Goal: Task Accomplishment & Management: Manage account settings

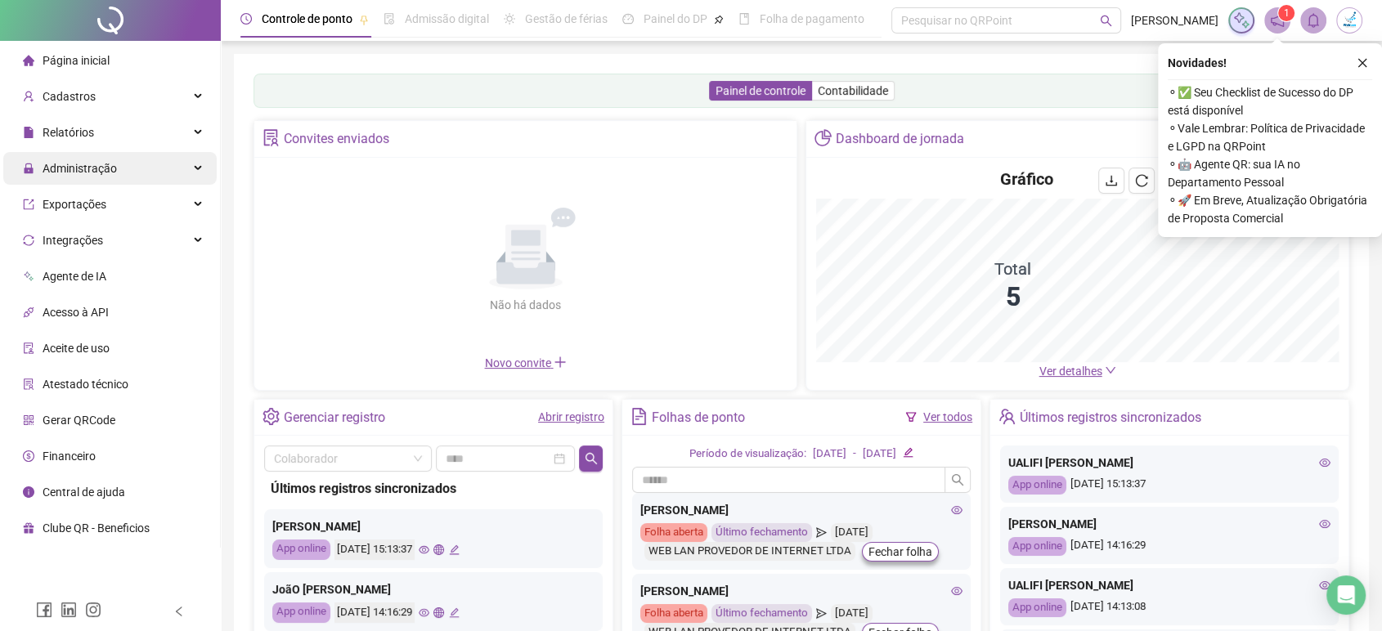
click at [111, 168] on span "Administração" at bounding box center [80, 168] width 74 height 13
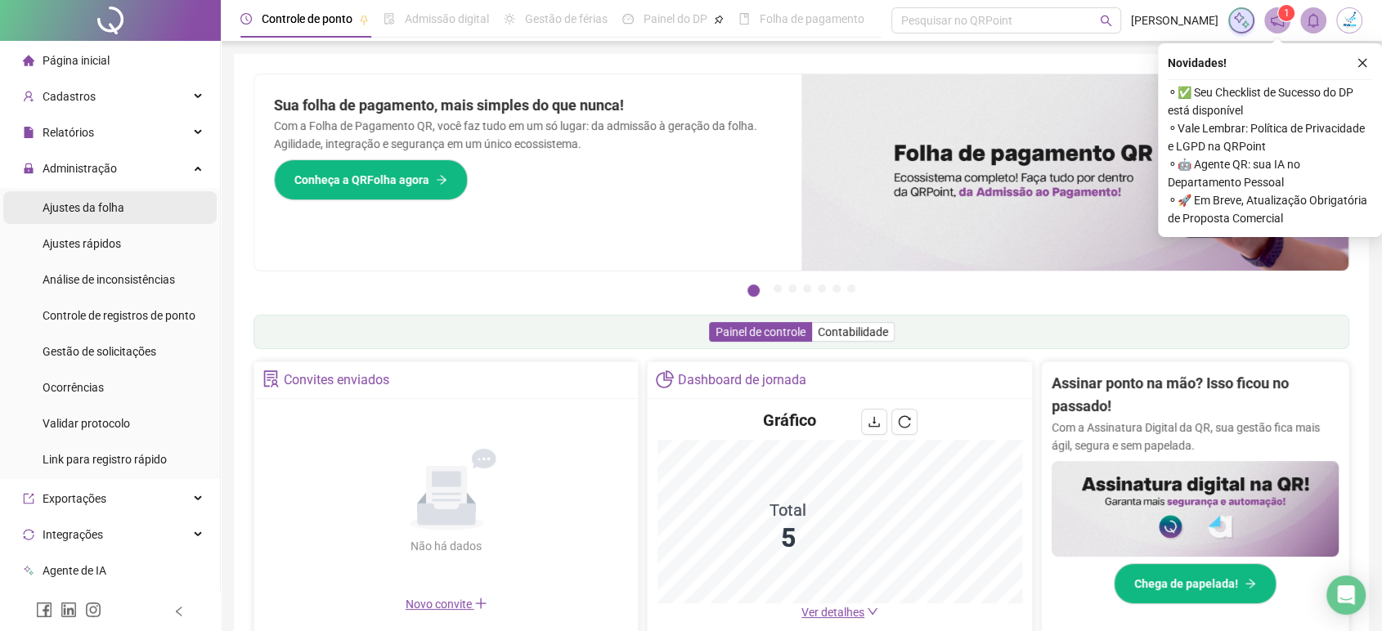
click at [112, 209] on span "Ajustes da folha" at bounding box center [84, 207] width 82 height 13
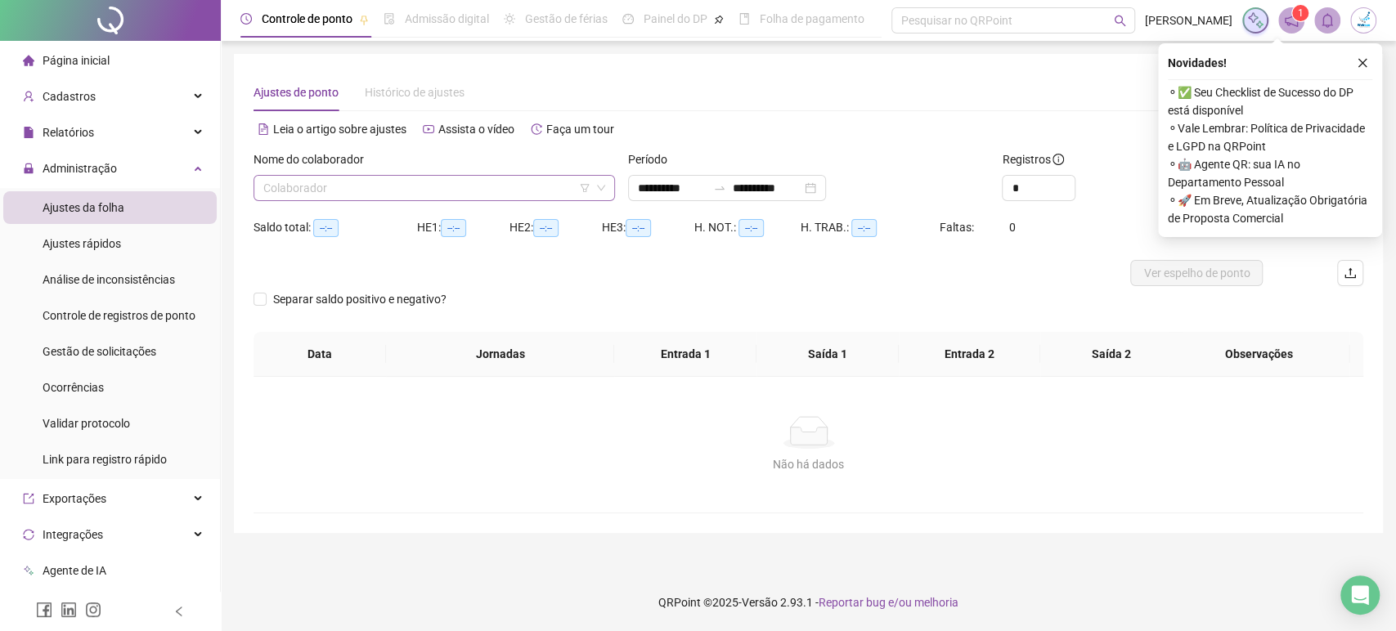
type input "**********"
click at [379, 183] on input "search" at bounding box center [426, 188] width 327 height 25
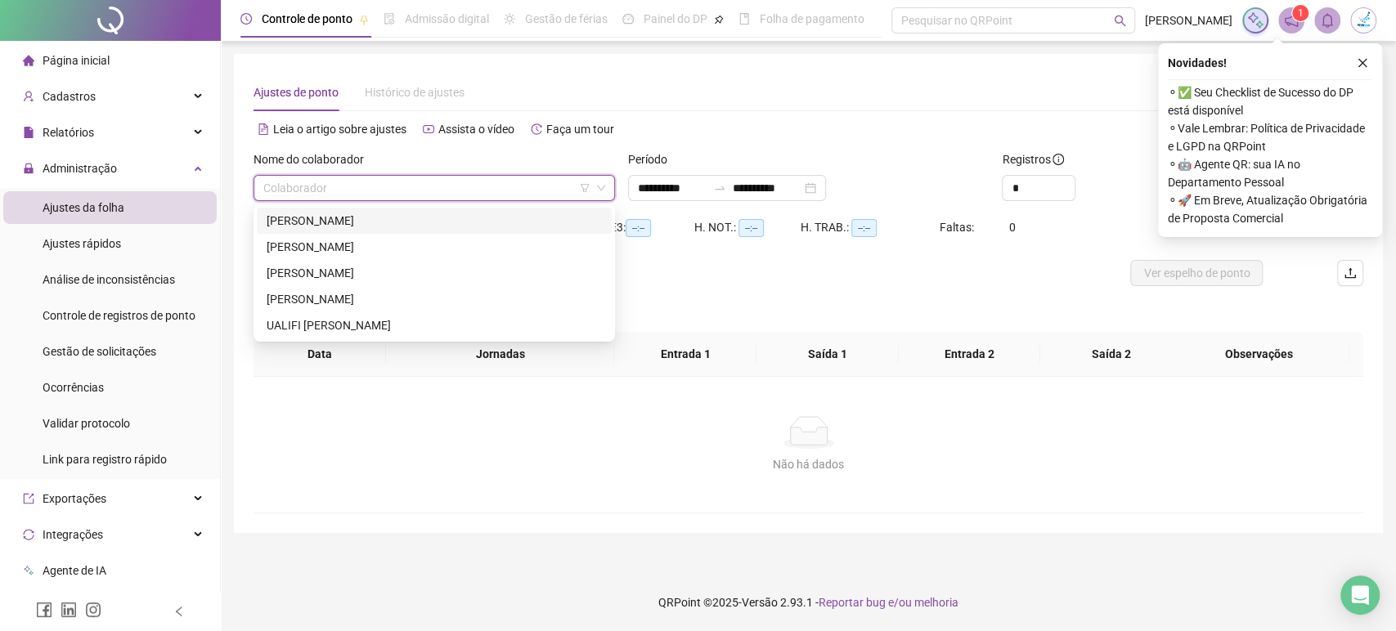
click at [398, 221] on div "[PERSON_NAME]" at bounding box center [434, 221] width 335 height 18
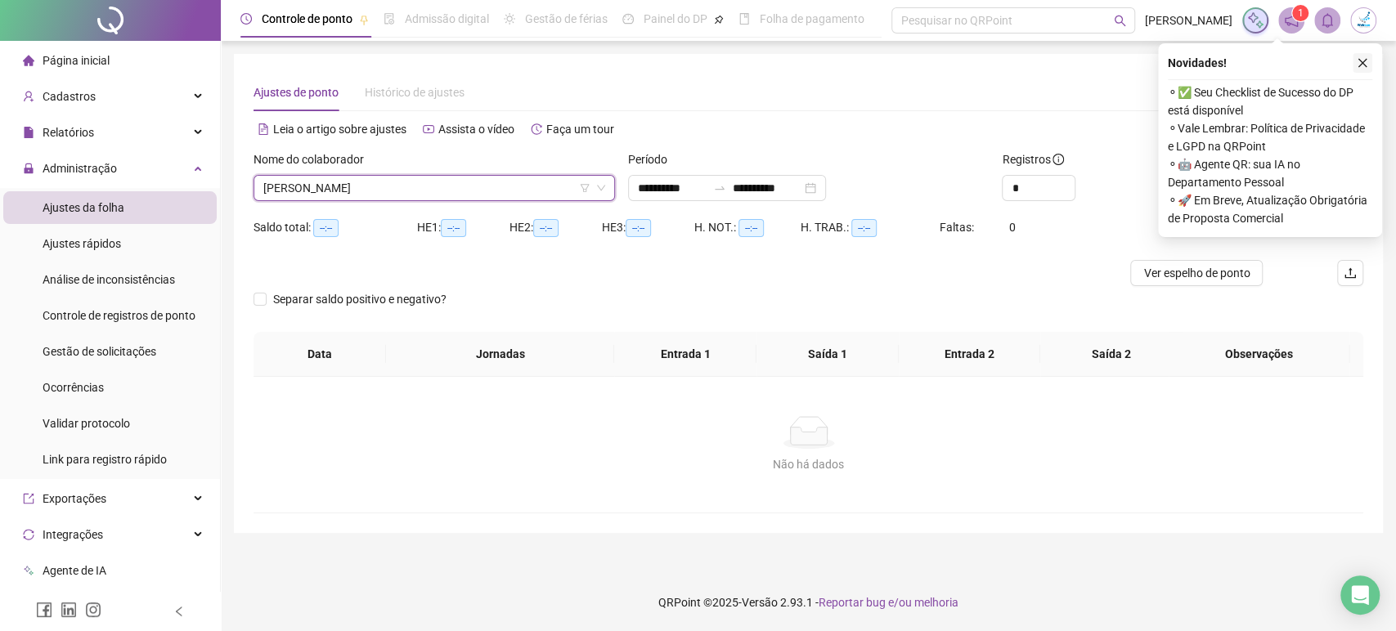
click at [1360, 64] on icon "close" at bounding box center [1361, 62] width 11 height 11
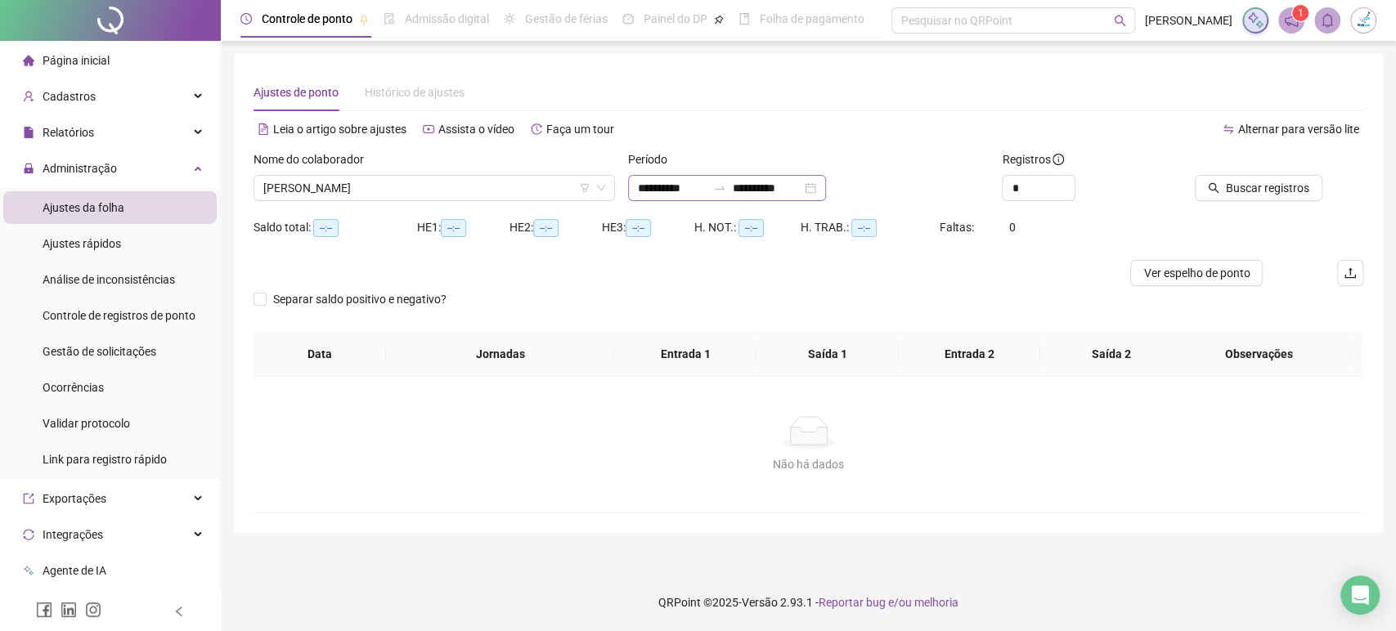
click at [826, 188] on div "**********" at bounding box center [727, 188] width 198 height 26
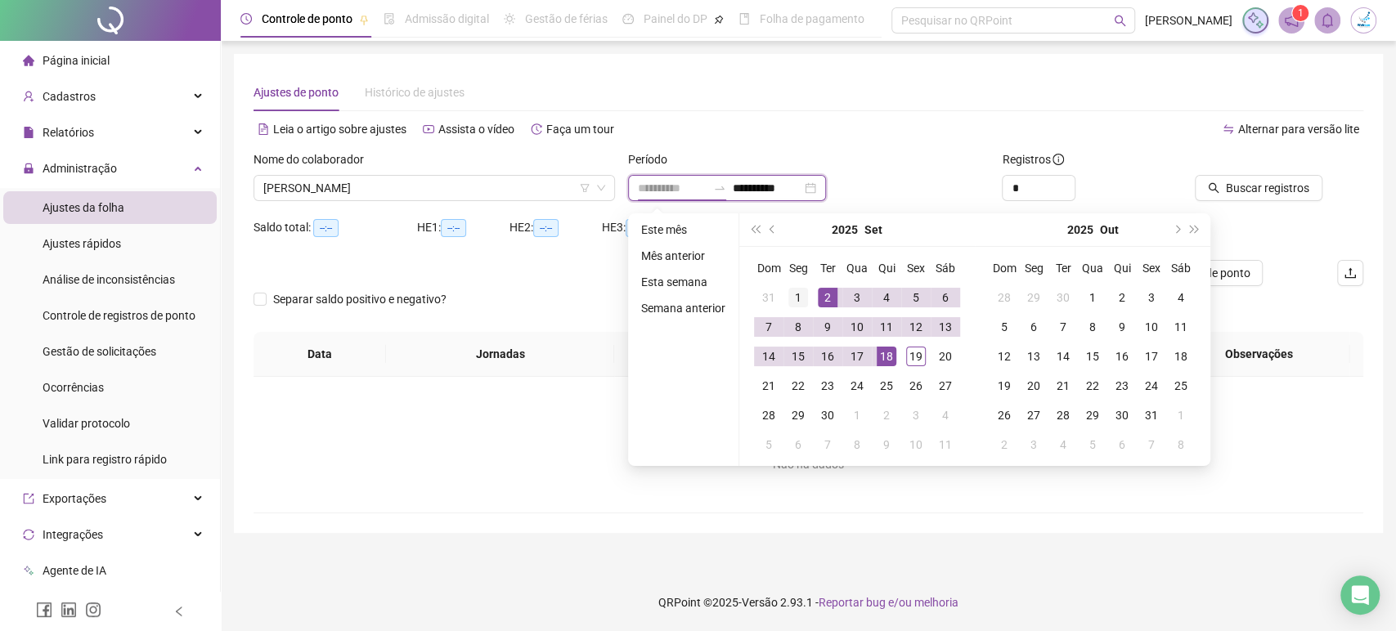
type input "**********"
click at [794, 298] on div "1" at bounding box center [798, 298] width 20 height 20
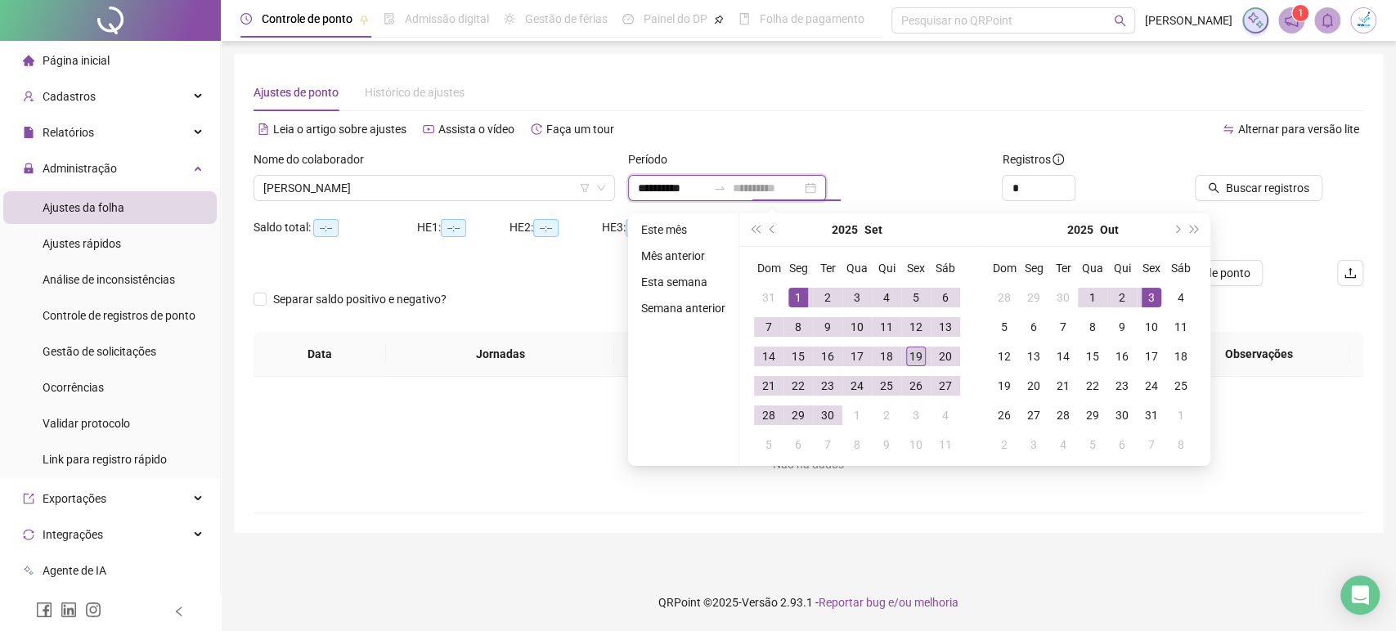
type input "**********"
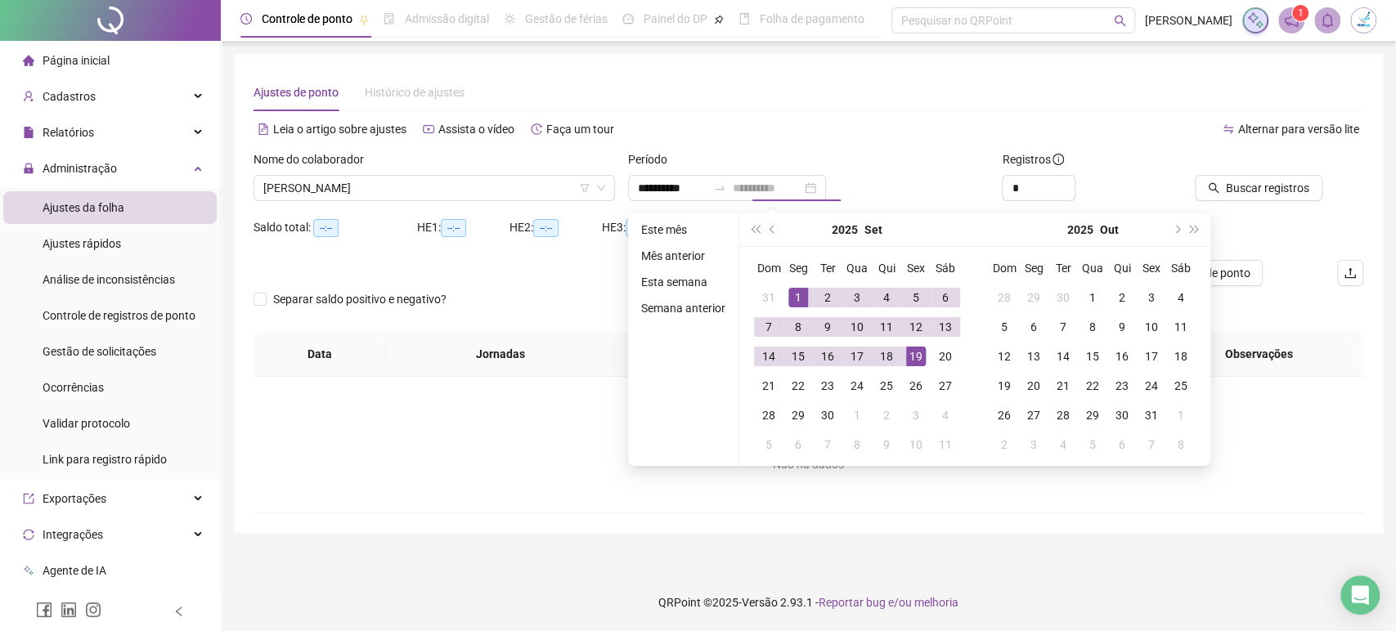
click at [911, 360] on div "19" at bounding box center [916, 357] width 20 height 20
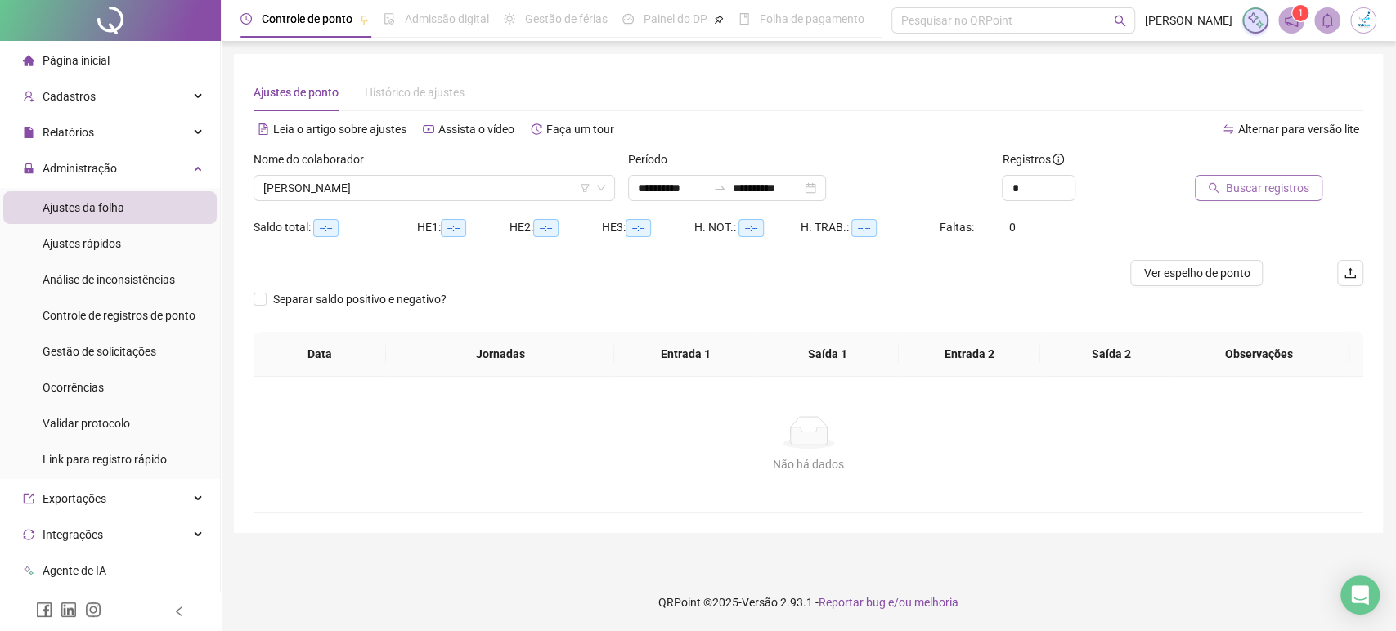
click at [1278, 189] on span "Buscar registros" at bounding box center [1267, 188] width 83 height 18
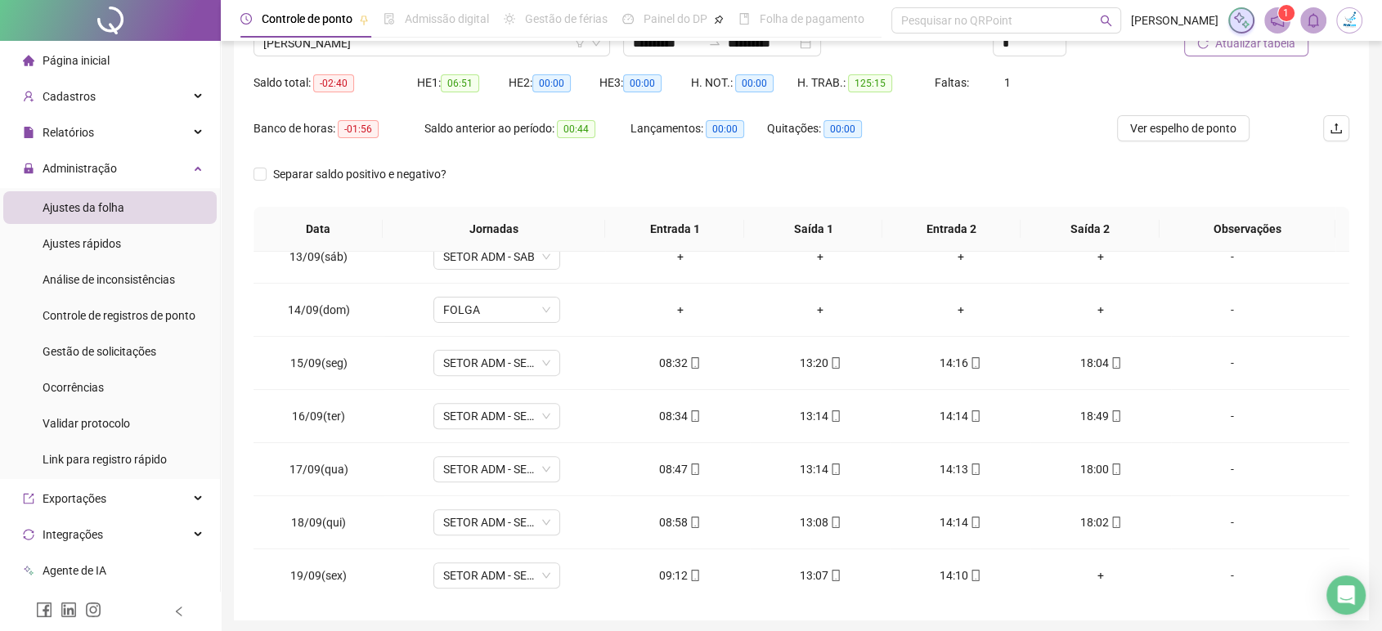
scroll to position [113, 0]
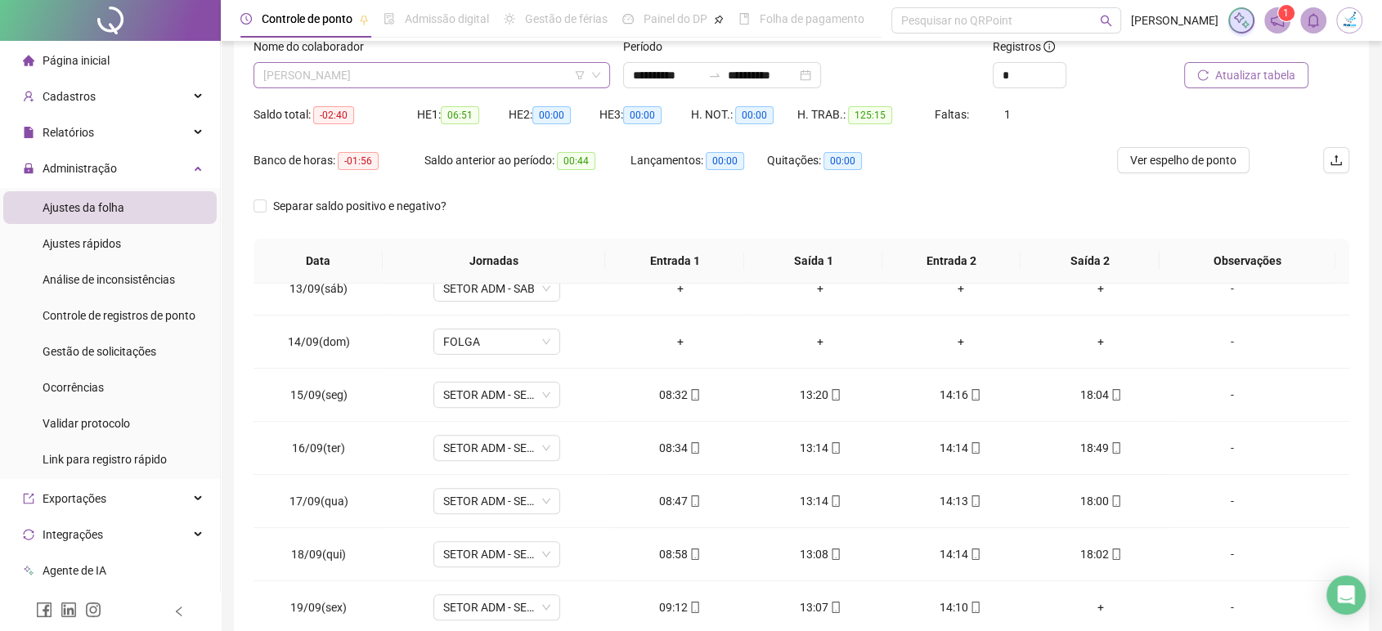
click at [446, 80] on span "[PERSON_NAME]" at bounding box center [431, 75] width 337 height 25
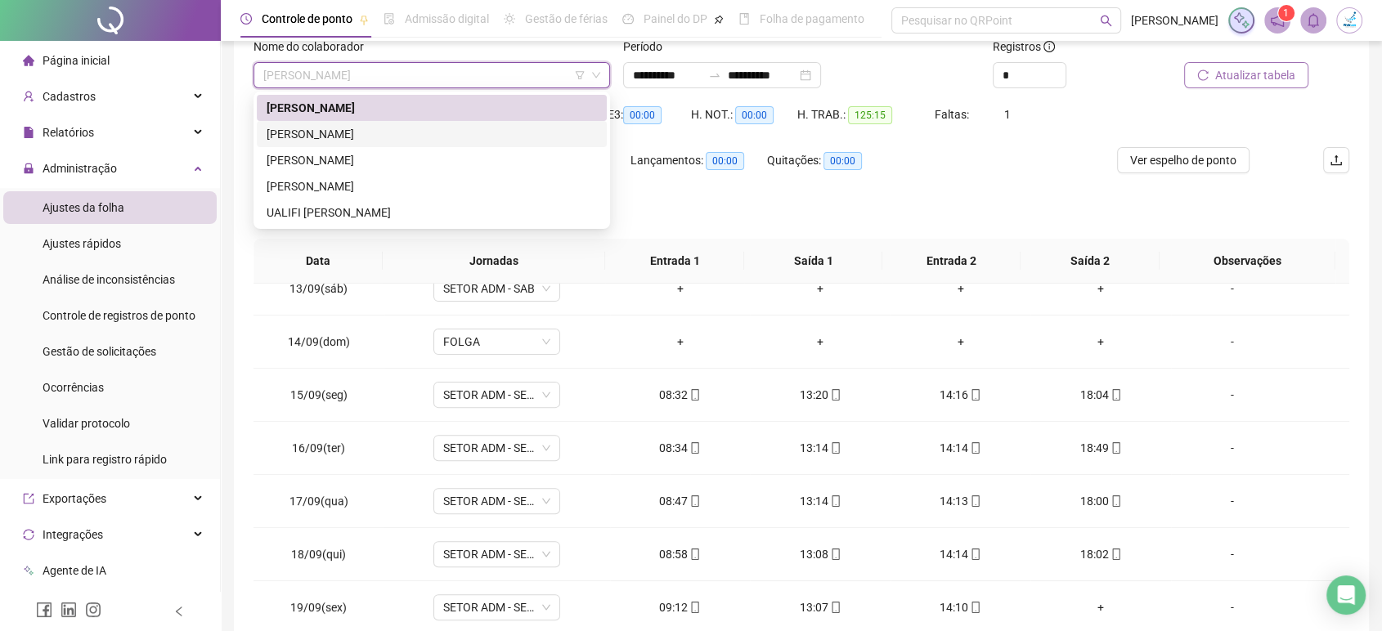
click at [441, 126] on div "[PERSON_NAME]" at bounding box center [432, 134] width 330 height 18
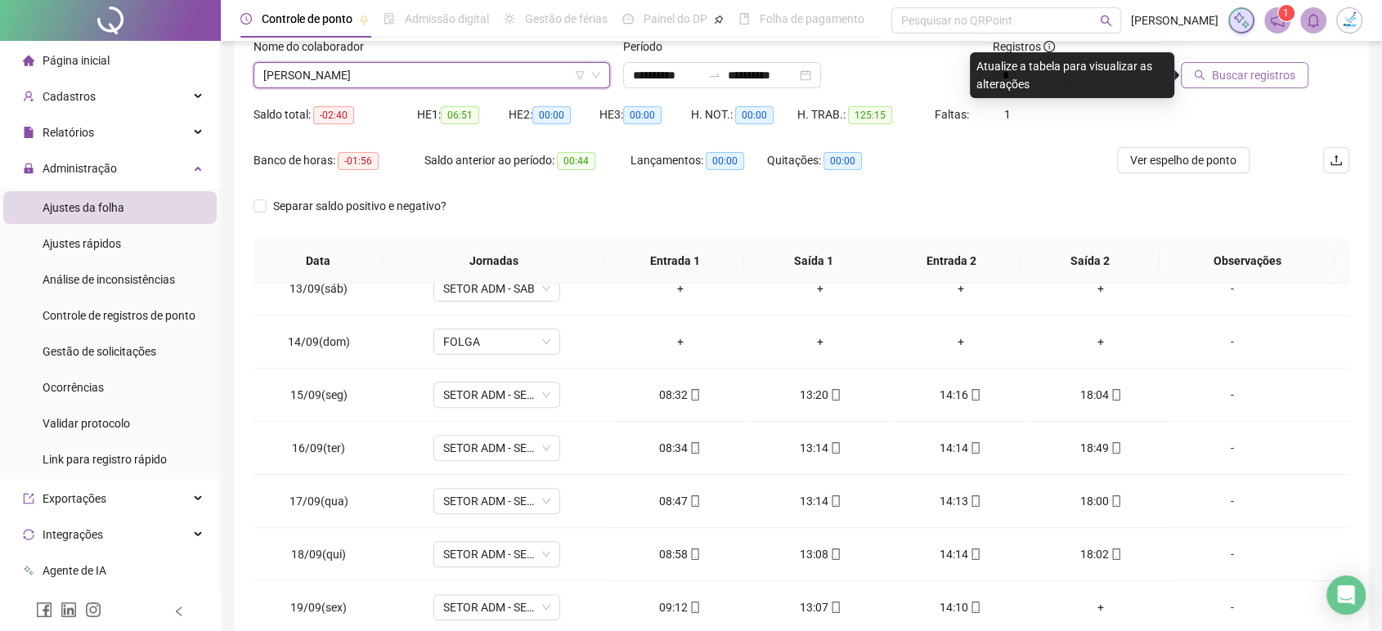
click at [1254, 74] on span "Buscar registros" at bounding box center [1253, 75] width 83 height 18
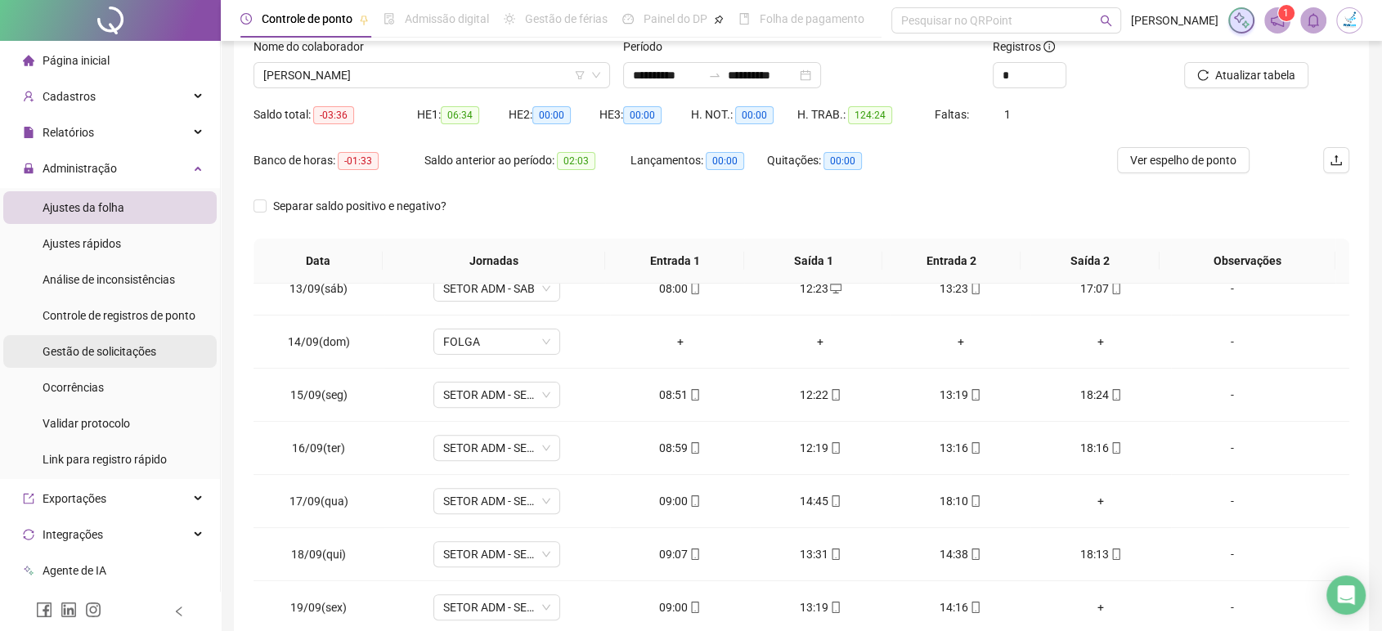
click at [124, 356] on span "Gestão de solicitações" at bounding box center [100, 351] width 114 height 13
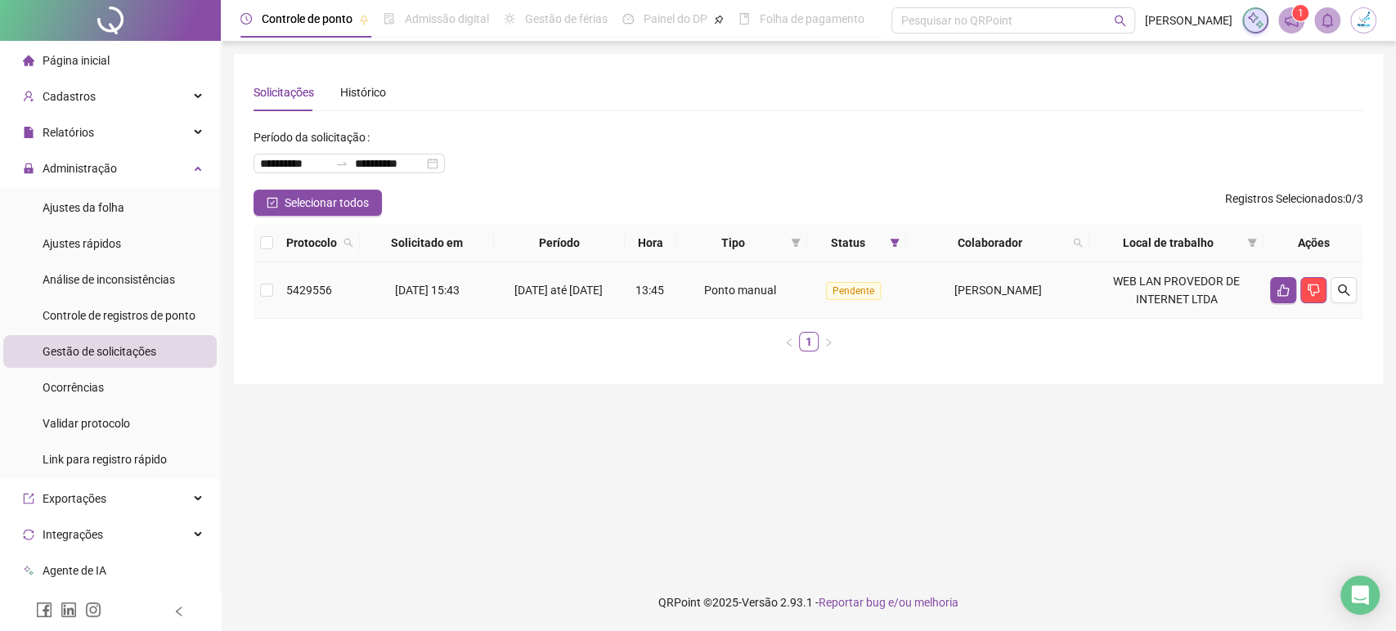
click at [269, 279] on td at bounding box center [266, 290] width 26 height 56
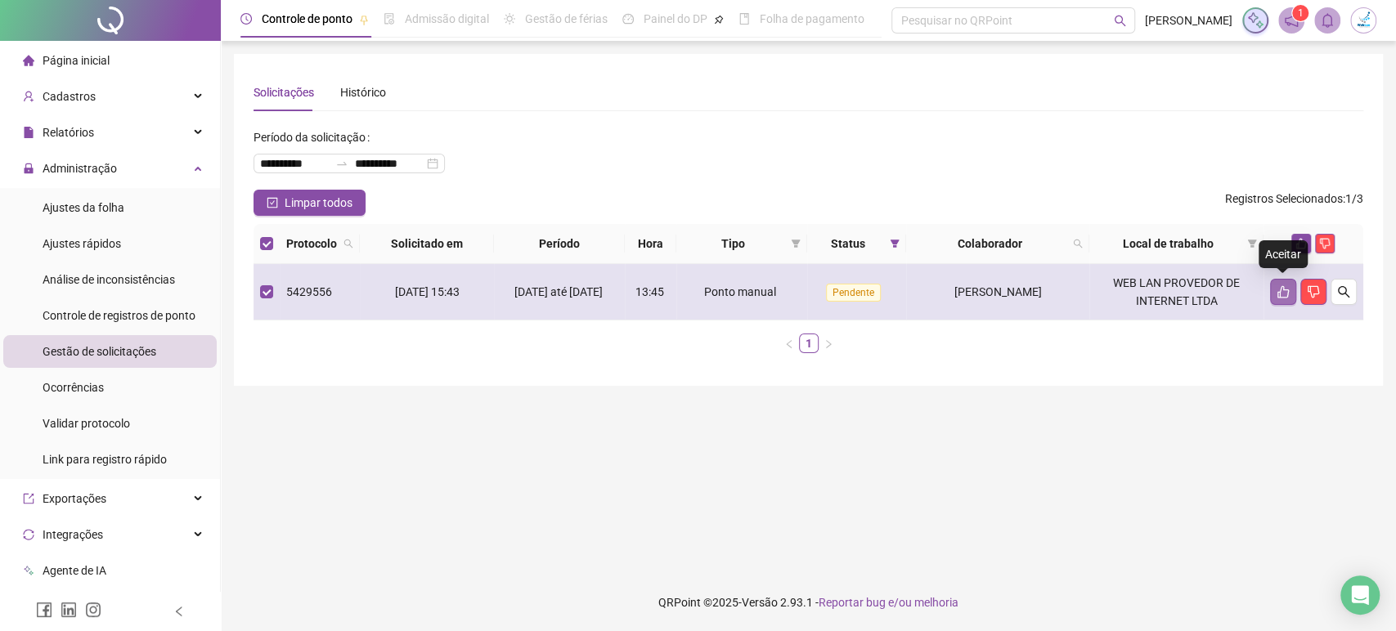
click at [1282, 296] on icon "like" at bounding box center [1282, 291] width 13 height 13
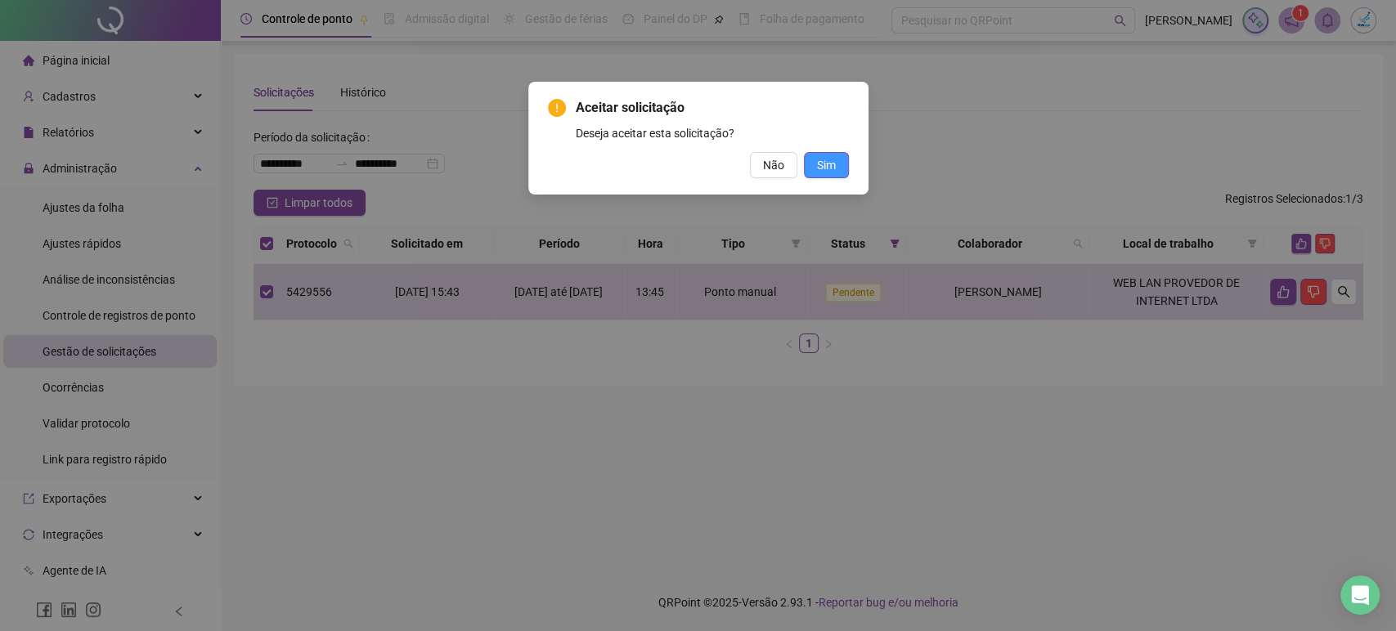
click at [818, 159] on span "Sim" at bounding box center [826, 165] width 19 height 18
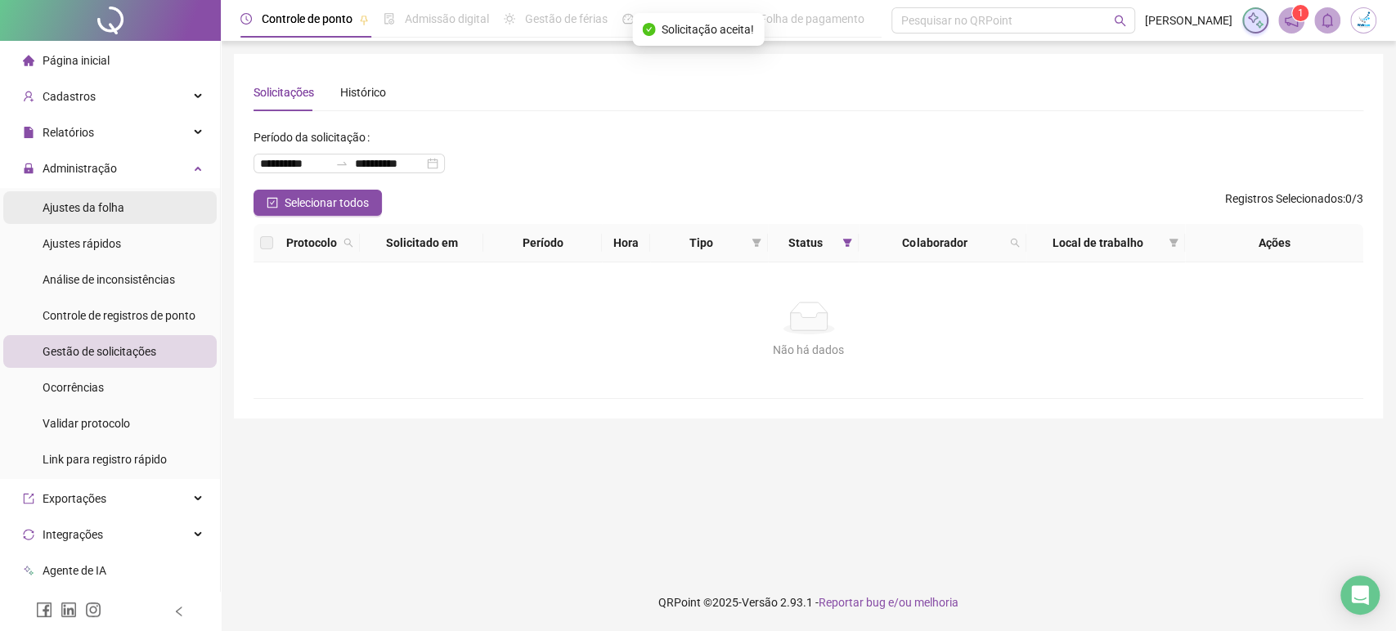
click at [82, 201] on span "Ajustes da folha" at bounding box center [84, 207] width 82 height 13
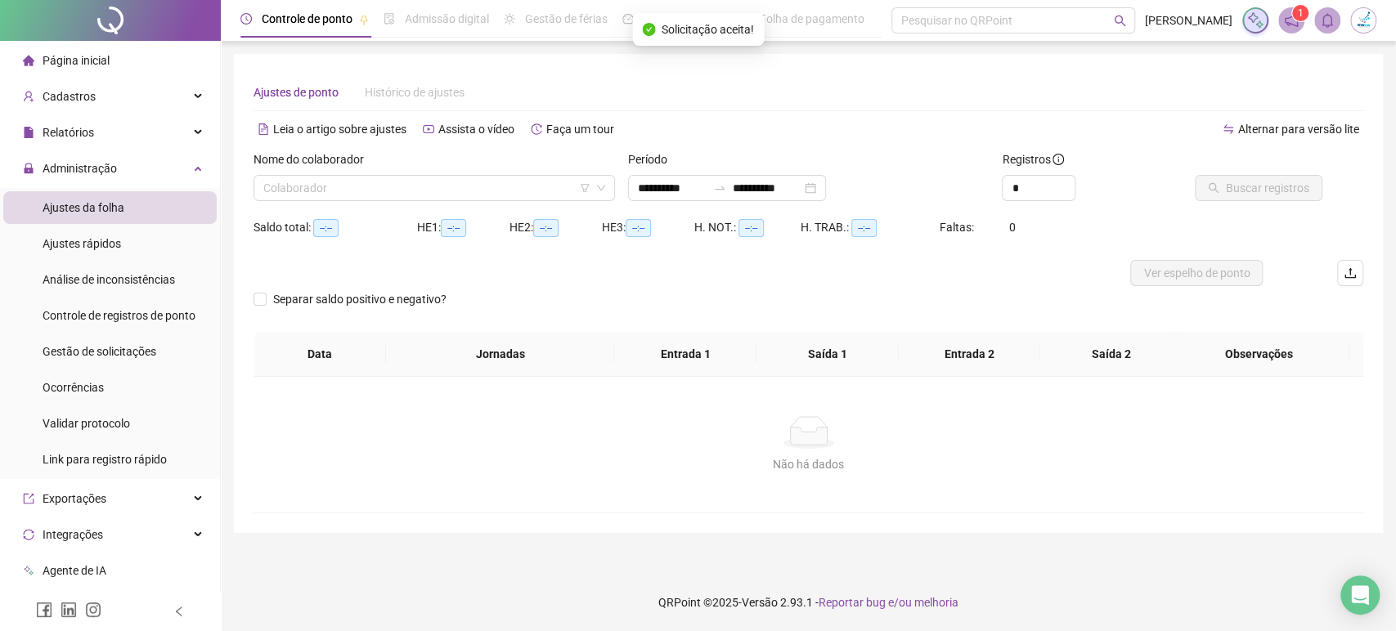
type input "**********"
click at [398, 189] on input "search" at bounding box center [426, 188] width 327 height 25
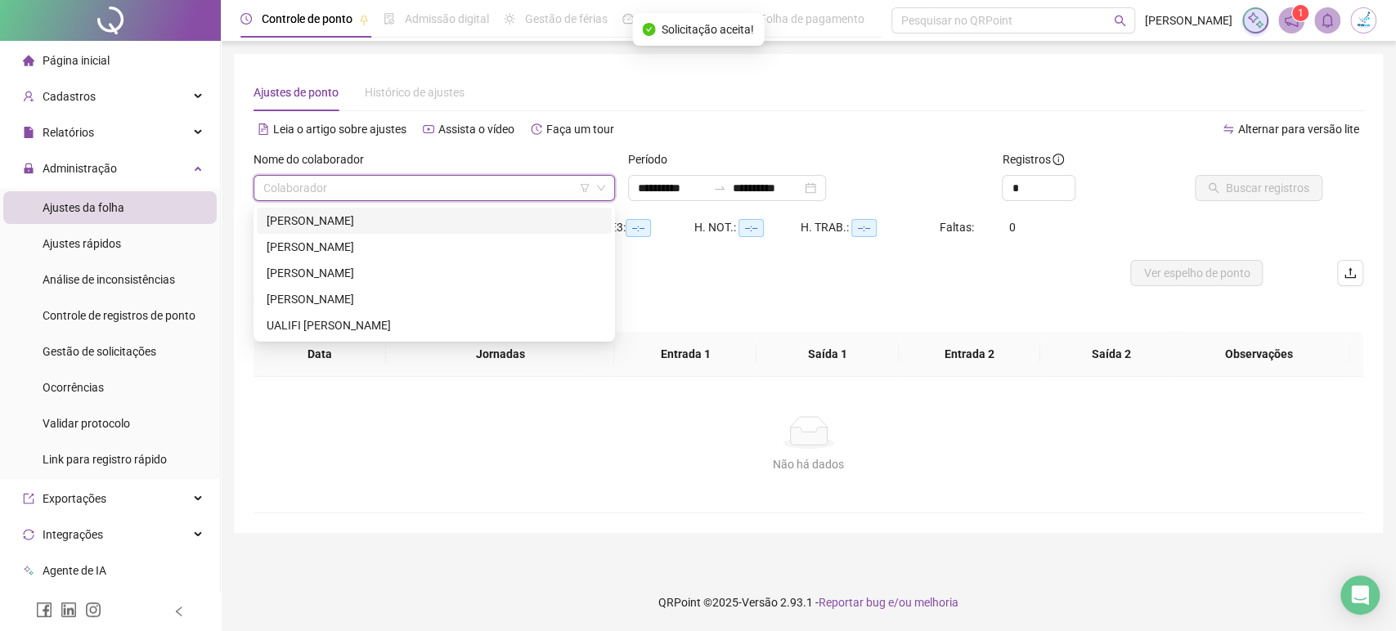
click at [381, 228] on div "[PERSON_NAME]" at bounding box center [434, 221] width 335 height 18
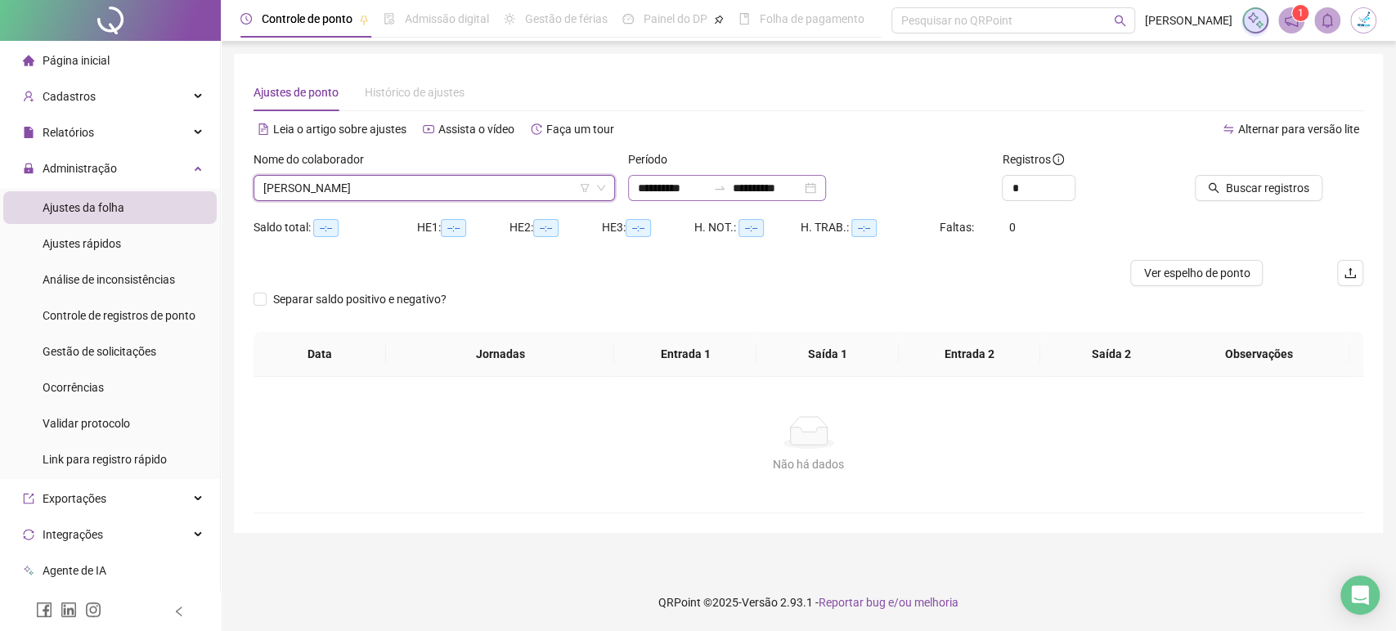
click at [826, 189] on div "**********" at bounding box center [727, 188] width 198 height 26
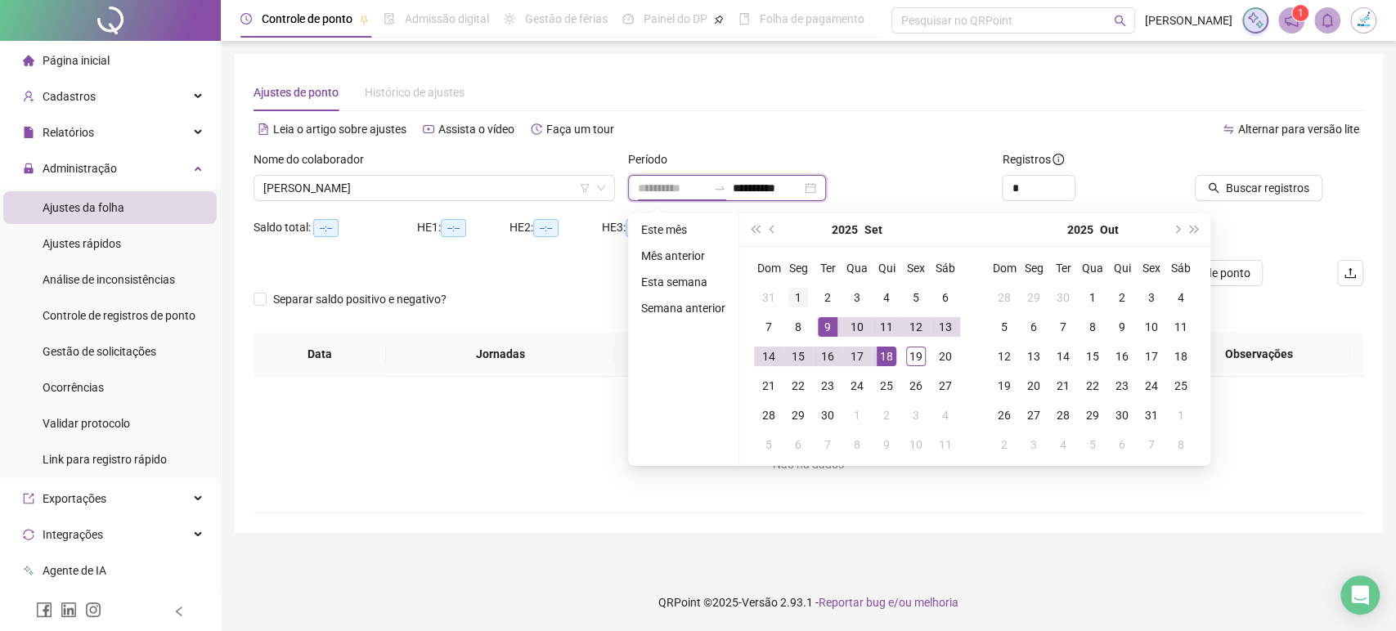
type input "**********"
click at [801, 301] on div "1" at bounding box center [798, 298] width 20 height 20
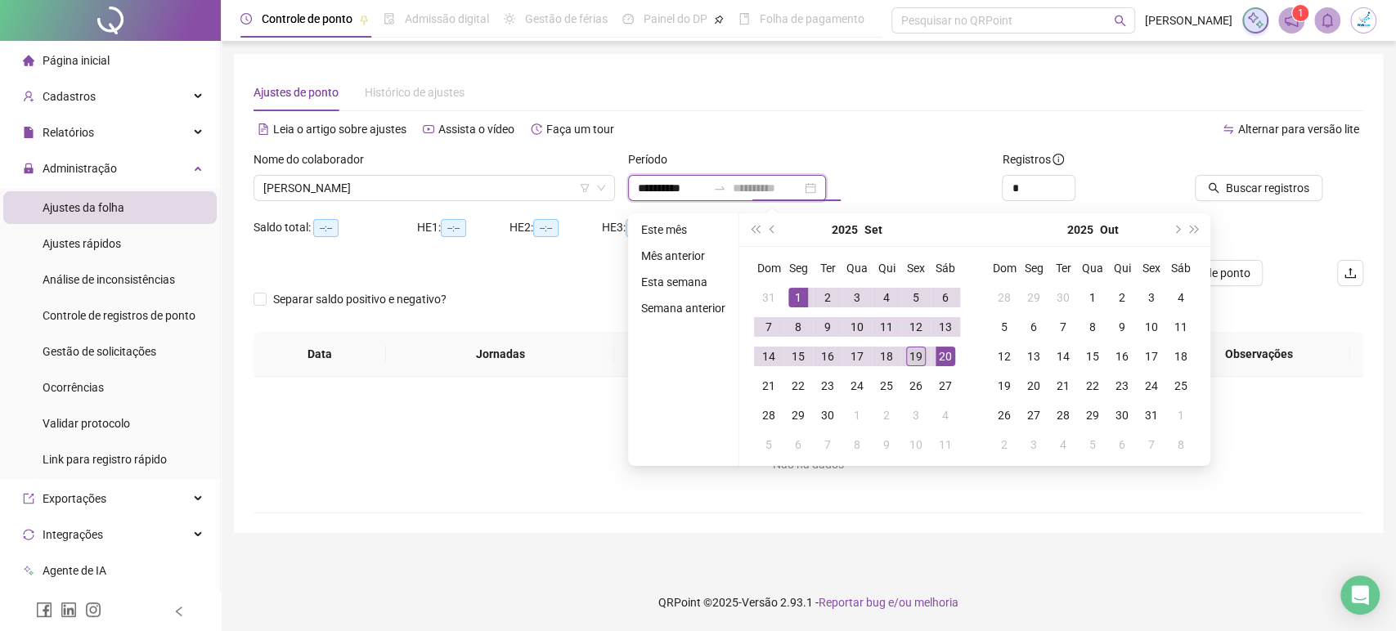
type input "**********"
drag, startPoint x: 917, startPoint y: 352, endPoint x: 1060, endPoint y: 319, distance: 146.0
click at [918, 352] on div "19" at bounding box center [916, 357] width 20 height 20
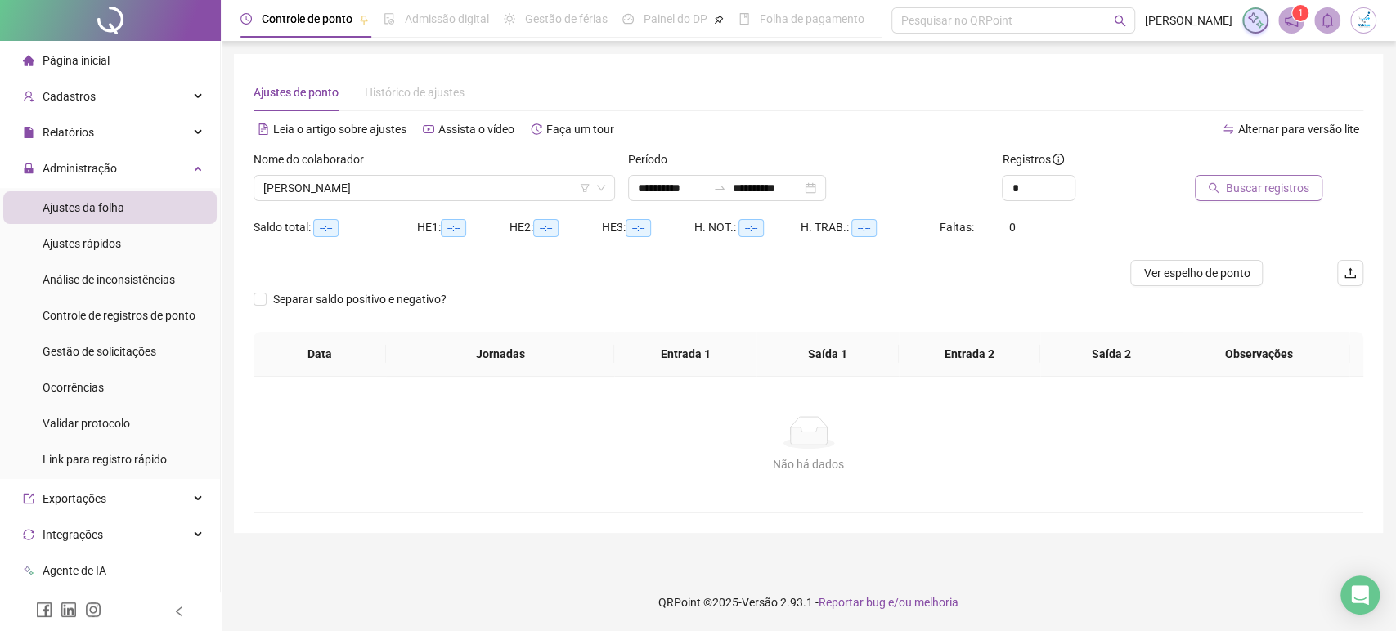
click at [1253, 189] on span "Buscar registros" at bounding box center [1267, 188] width 83 height 18
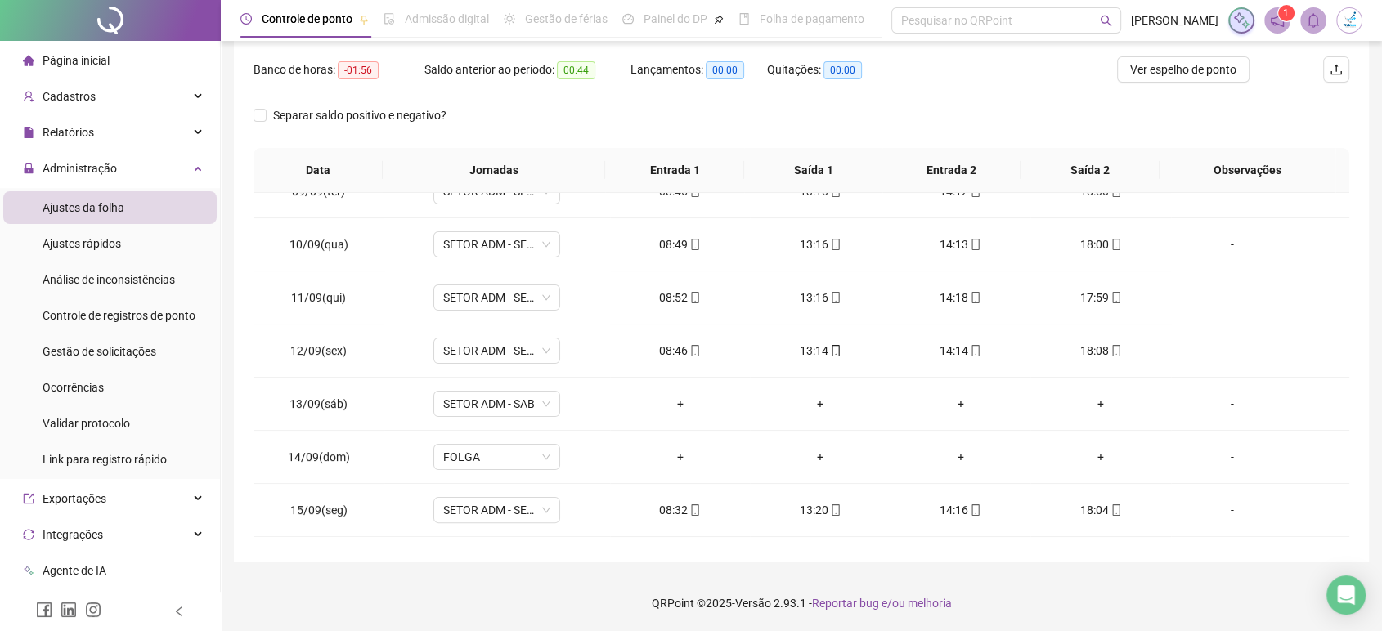
scroll to position [659, 0]
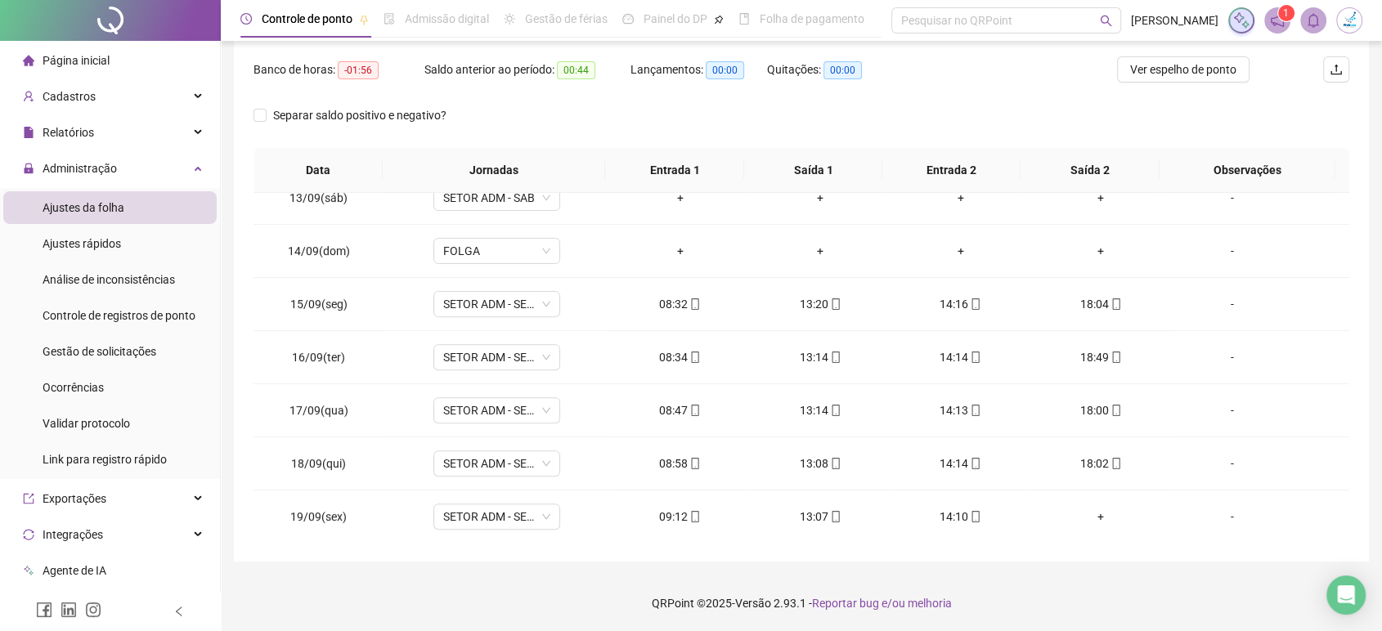
drag, startPoint x: 1378, startPoint y: 460, endPoint x: 1394, endPoint y: 426, distance: 37.7
click at [1382, 426] on html "**********" at bounding box center [691, 111] width 1382 height 631
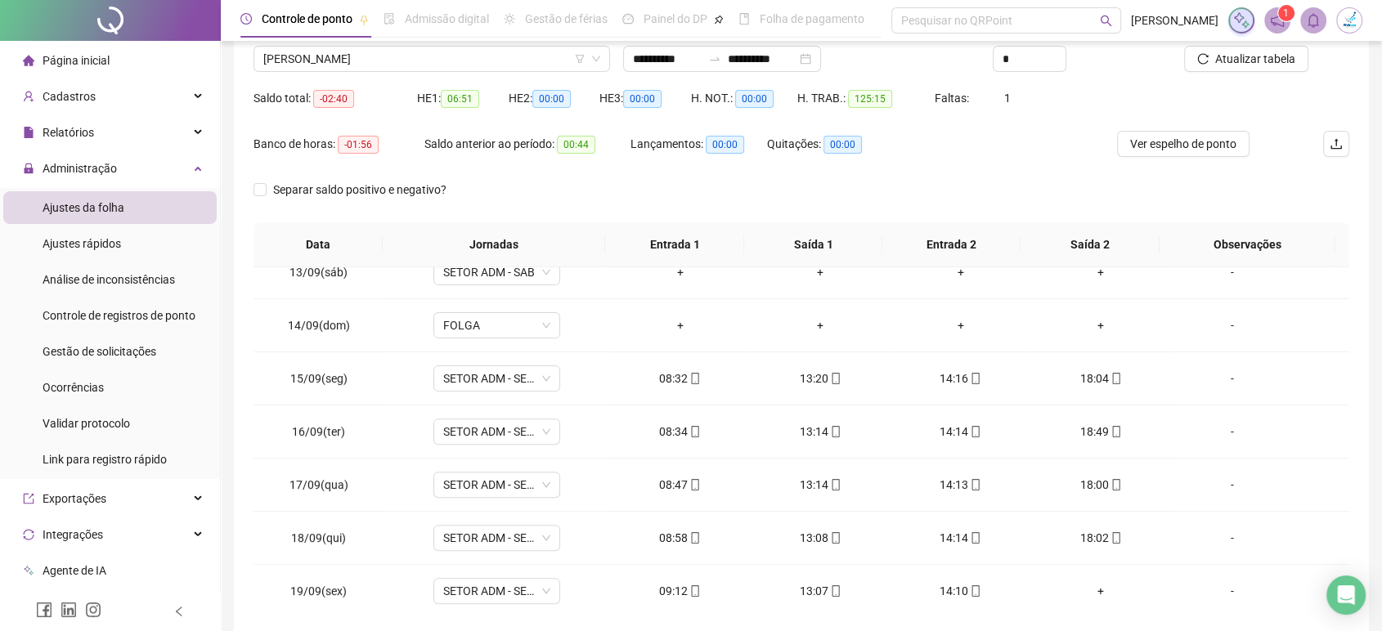
scroll to position [128, 0]
click at [596, 60] on icon "down" at bounding box center [596, 61] width 8 height 6
click at [599, 60] on icon "down" at bounding box center [596, 61] width 10 height 10
click at [519, 67] on span "[PERSON_NAME]" at bounding box center [431, 60] width 337 height 25
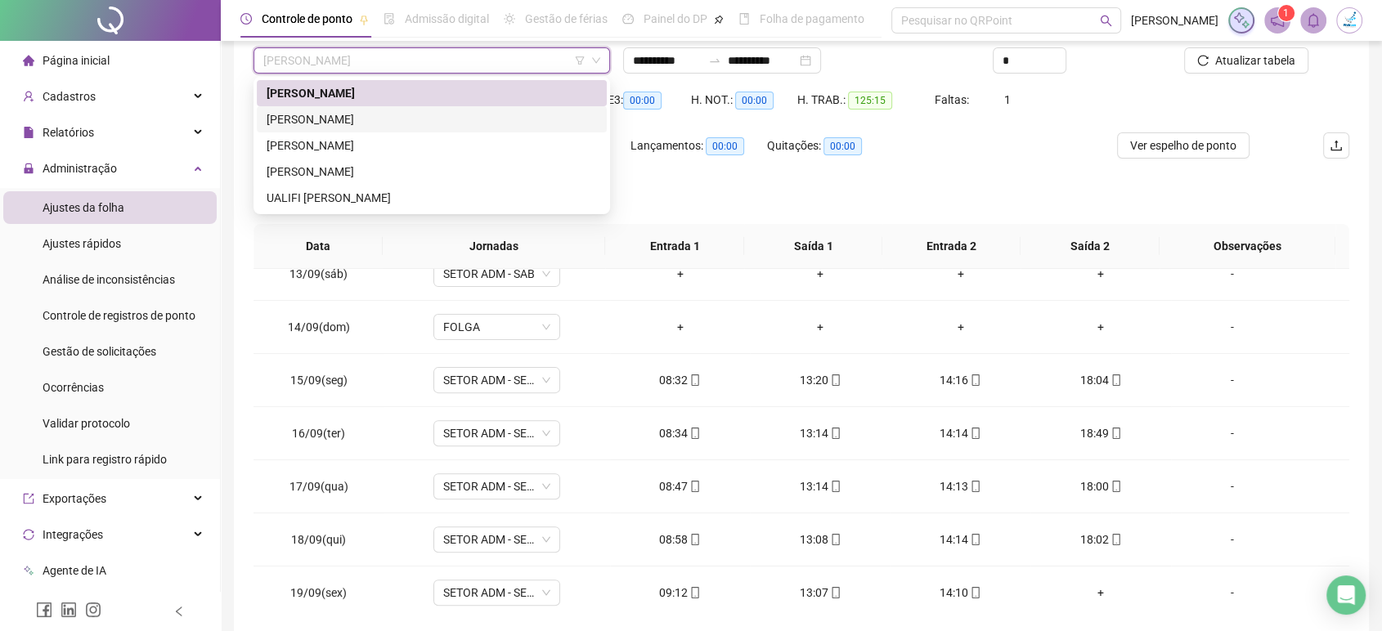
click at [462, 117] on div "[PERSON_NAME]" at bounding box center [432, 119] width 330 height 18
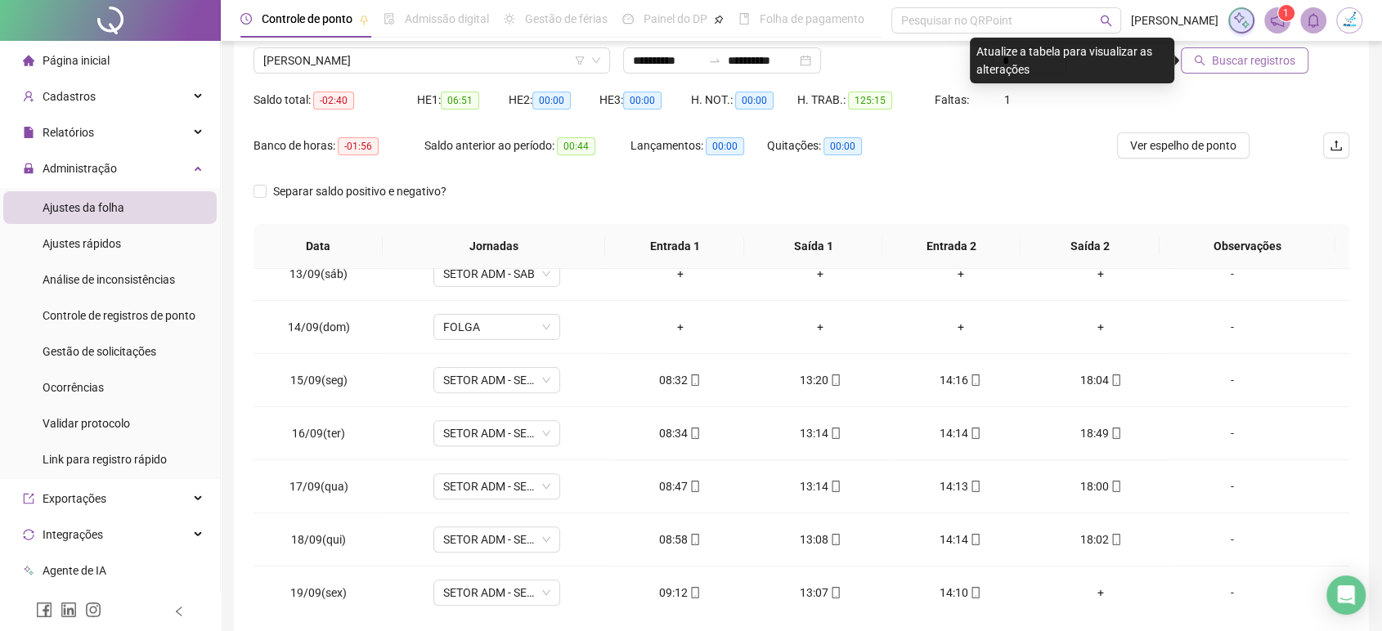
click at [1282, 56] on span "Buscar registros" at bounding box center [1253, 61] width 83 height 18
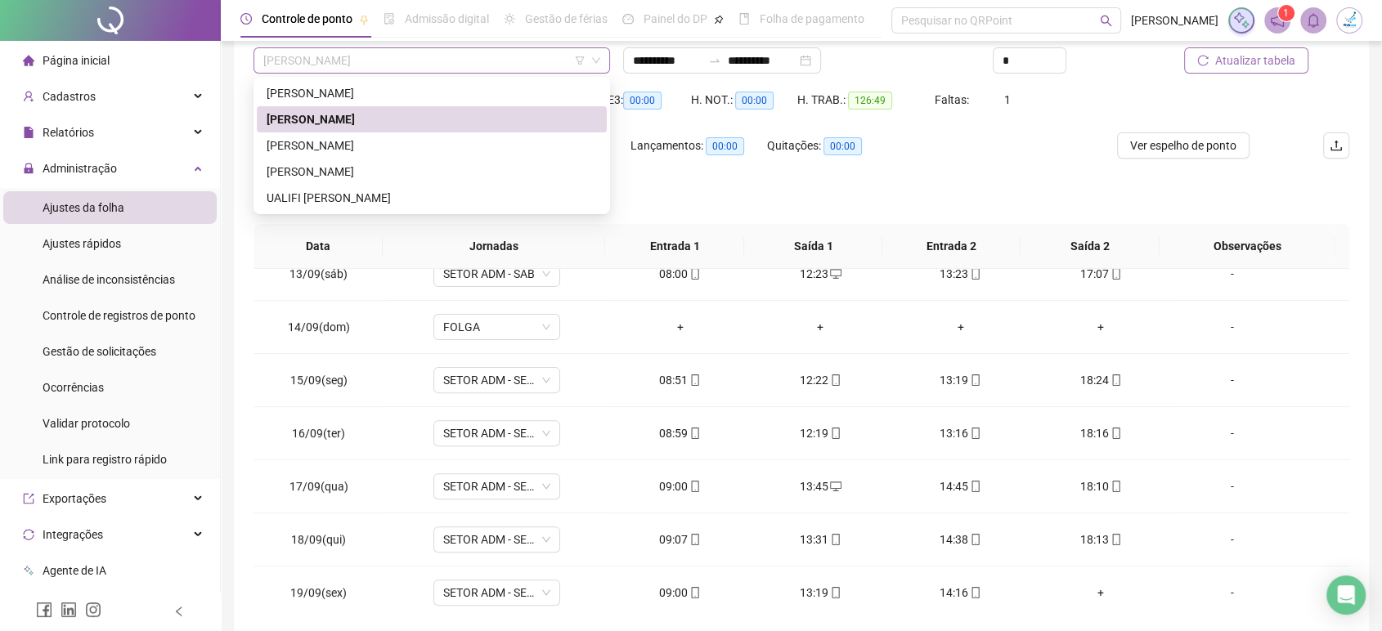
click at [504, 60] on span "[PERSON_NAME]" at bounding box center [431, 60] width 337 height 25
click at [400, 149] on div "[PERSON_NAME]" at bounding box center [432, 146] width 330 height 18
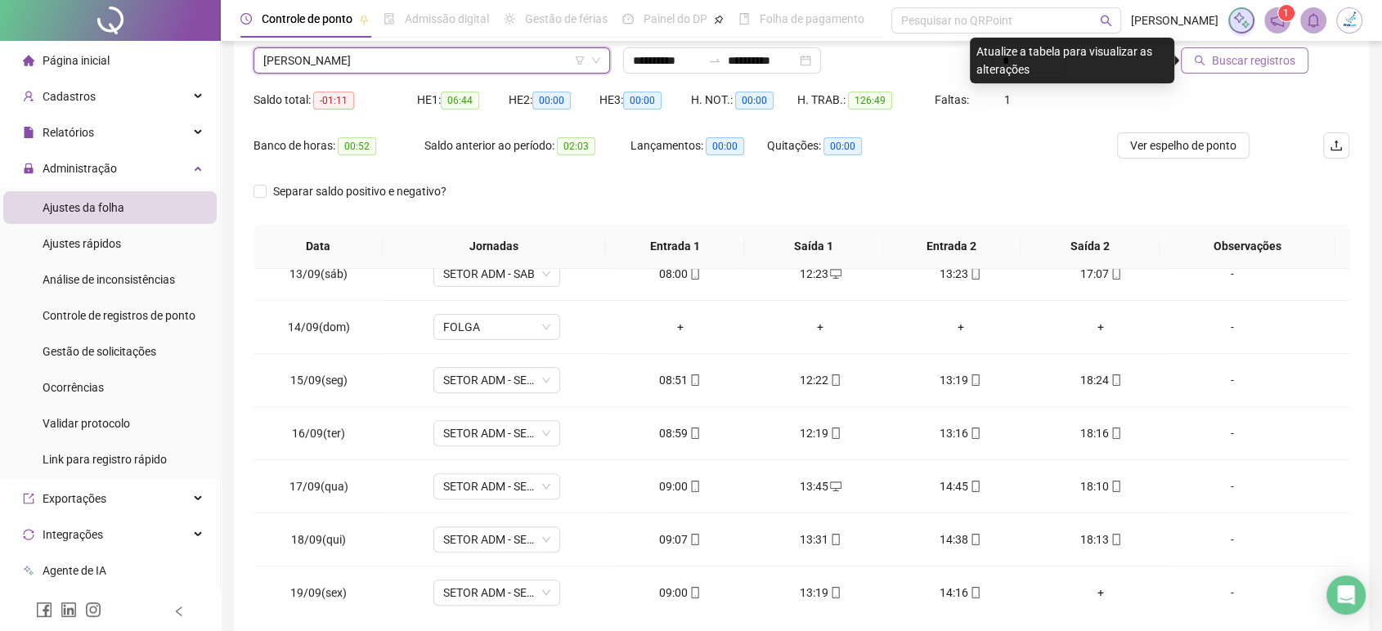
click at [1264, 61] on span "Buscar registros" at bounding box center [1253, 61] width 83 height 18
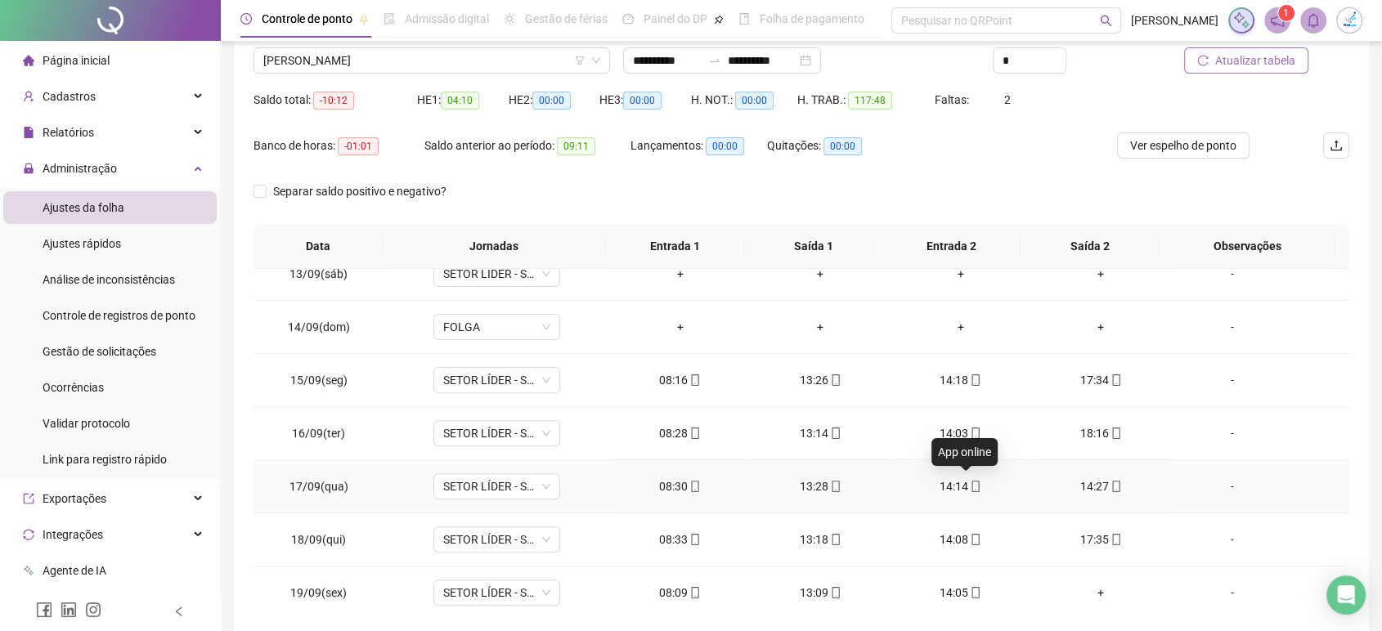
click at [970, 487] on icon "mobile" at bounding box center [975, 486] width 11 height 11
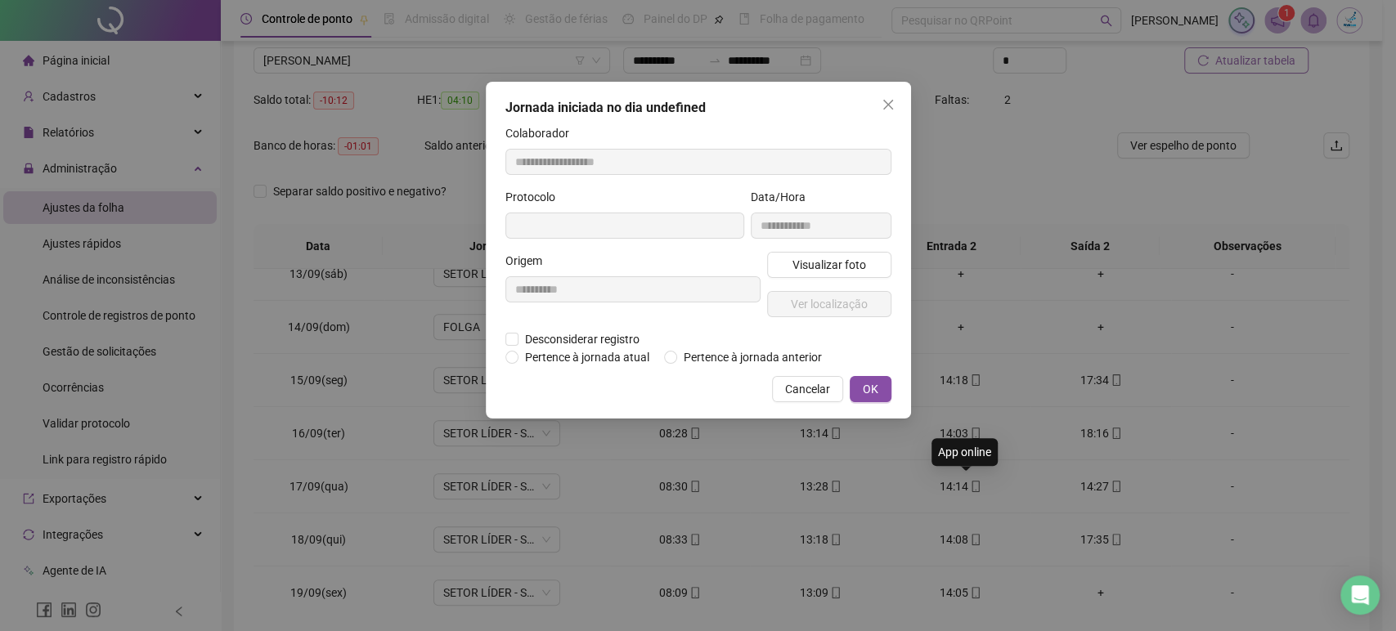
type input "**********"
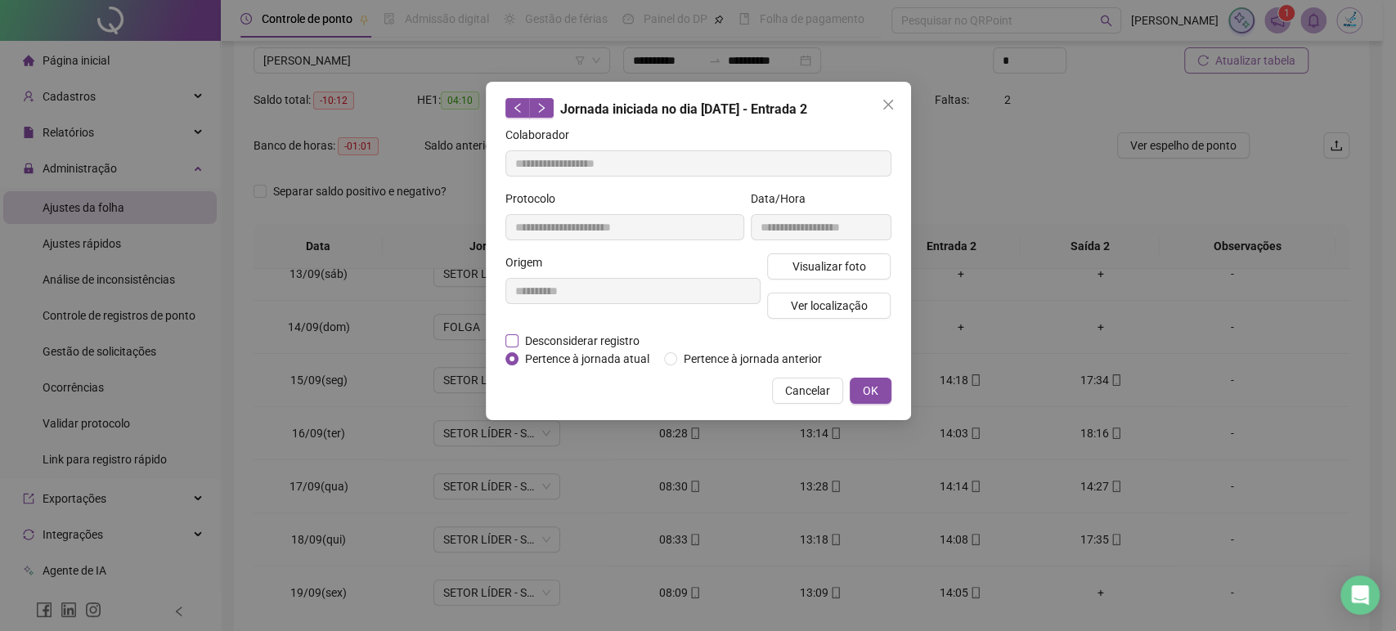
click at [595, 338] on span "Desconsiderar registro" at bounding box center [582, 341] width 128 height 18
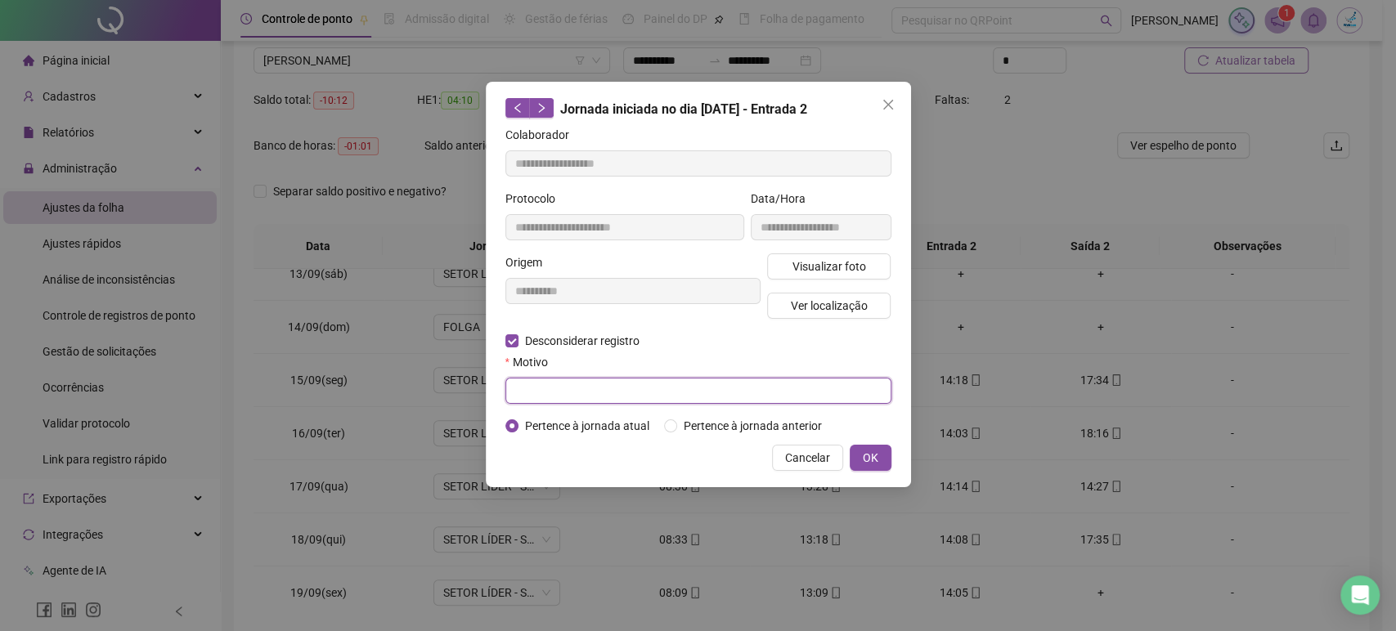
click at [594, 389] on input "text" at bounding box center [698, 391] width 386 height 26
type input "*"
click at [874, 462] on span "OK" at bounding box center [871, 458] width 16 height 18
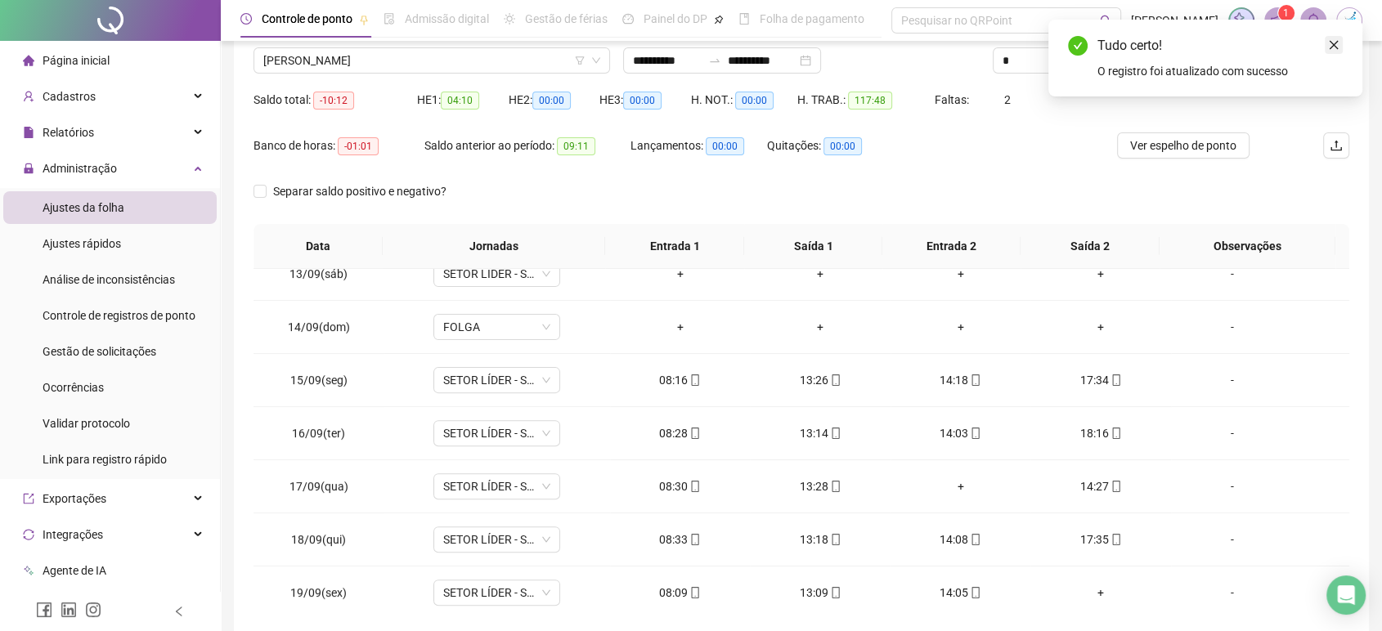
click at [1330, 51] on link "Close" at bounding box center [1333, 45] width 18 height 18
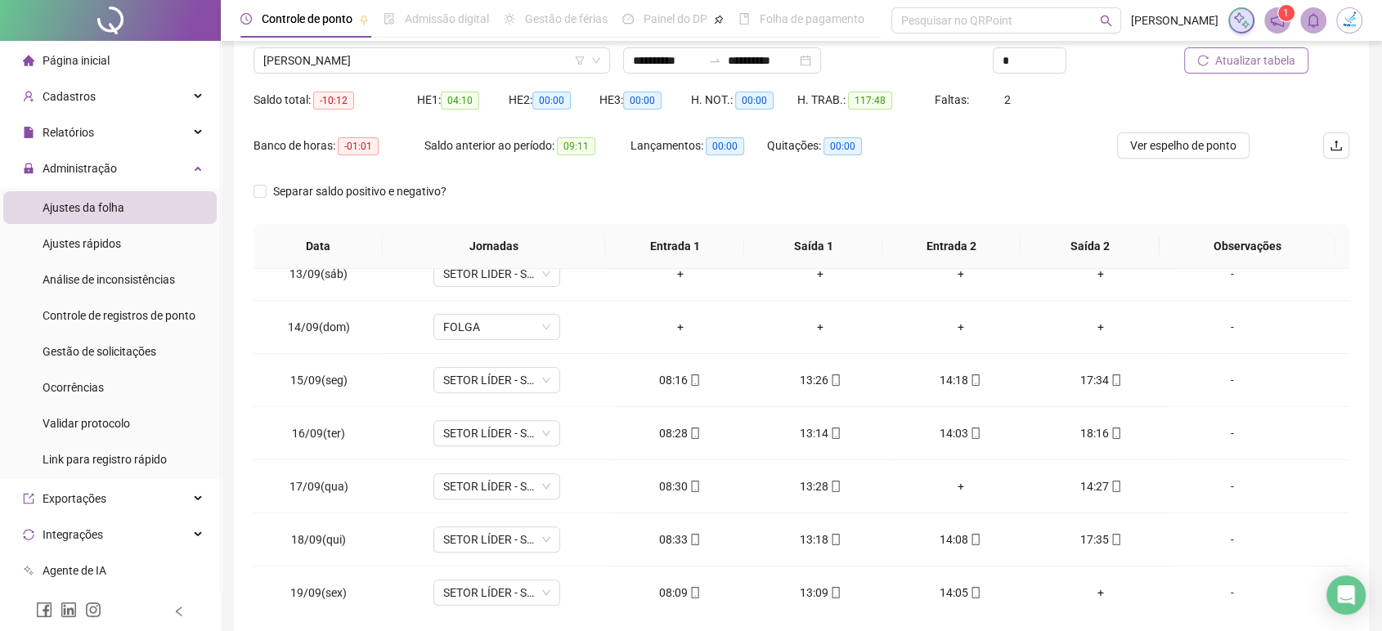
click at [1239, 63] on span "Atualizar tabela" at bounding box center [1255, 61] width 80 height 18
click at [419, 65] on span "[PERSON_NAME]" at bounding box center [431, 60] width 337 height 25
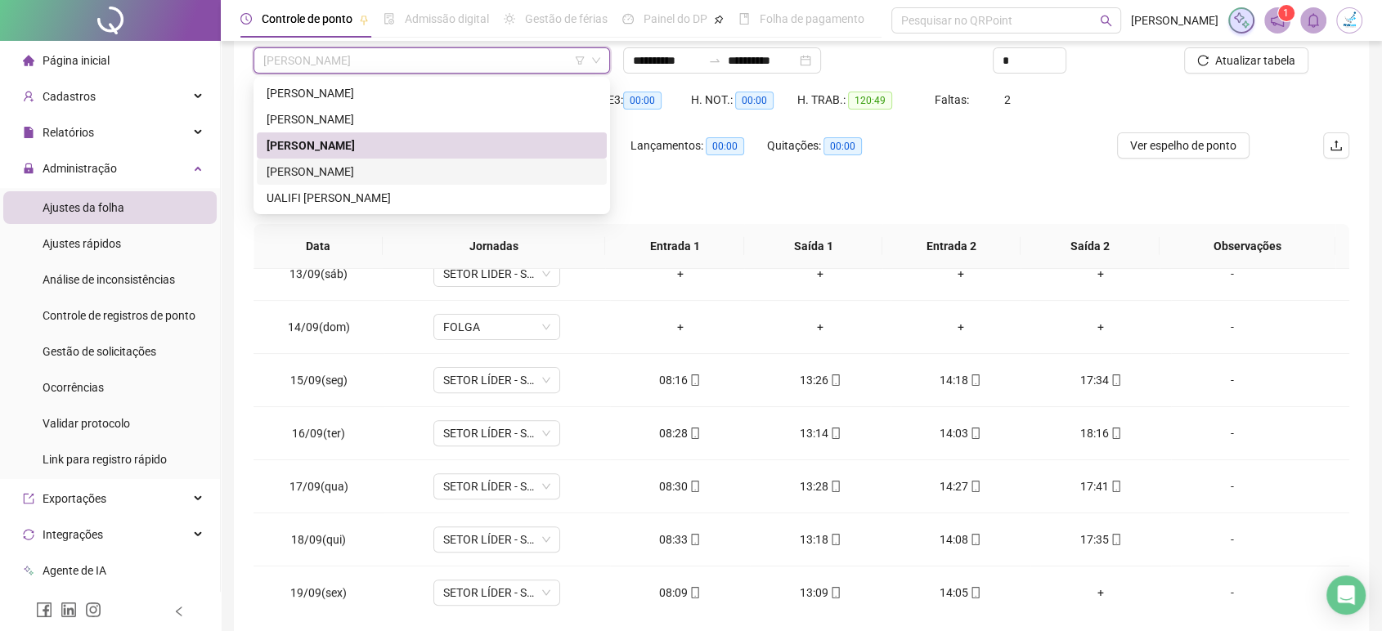
click at [366, 172] on div "[PERSON_NAME]" at bounding box center [432, 172] width 330 height 18
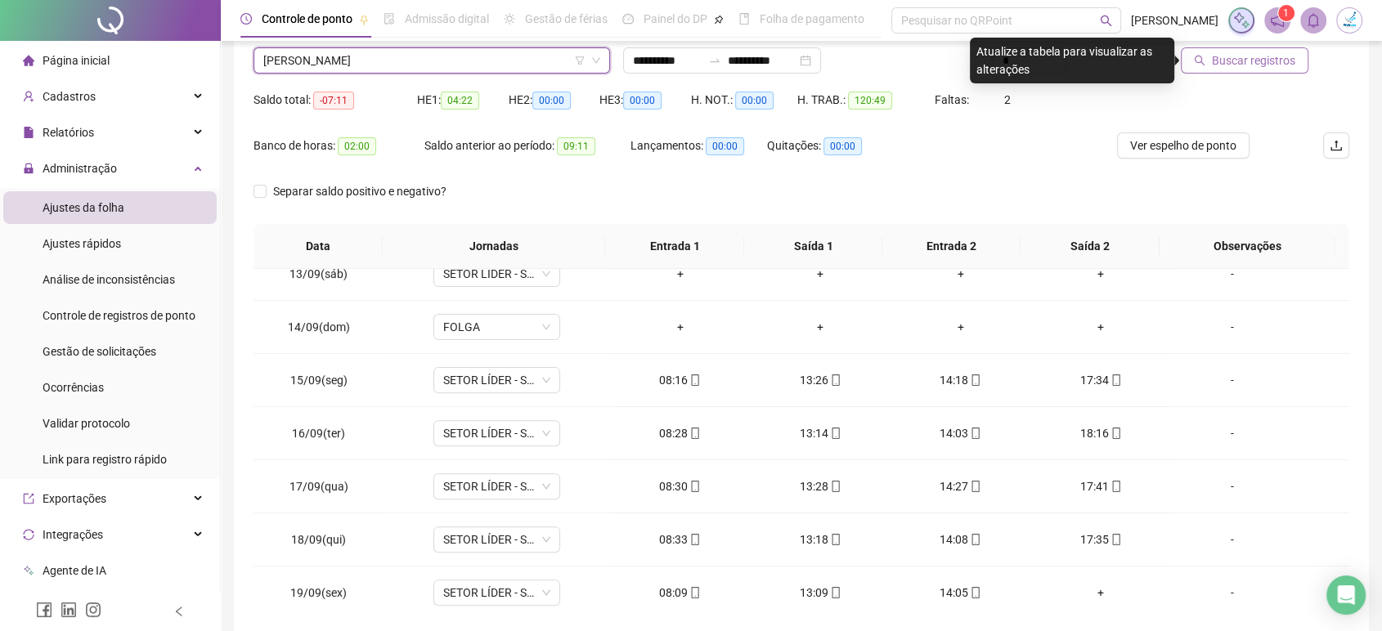
click at [1256, 66] on span "Buscar registros" at bounding box center [1253, 61] width 83 height 18
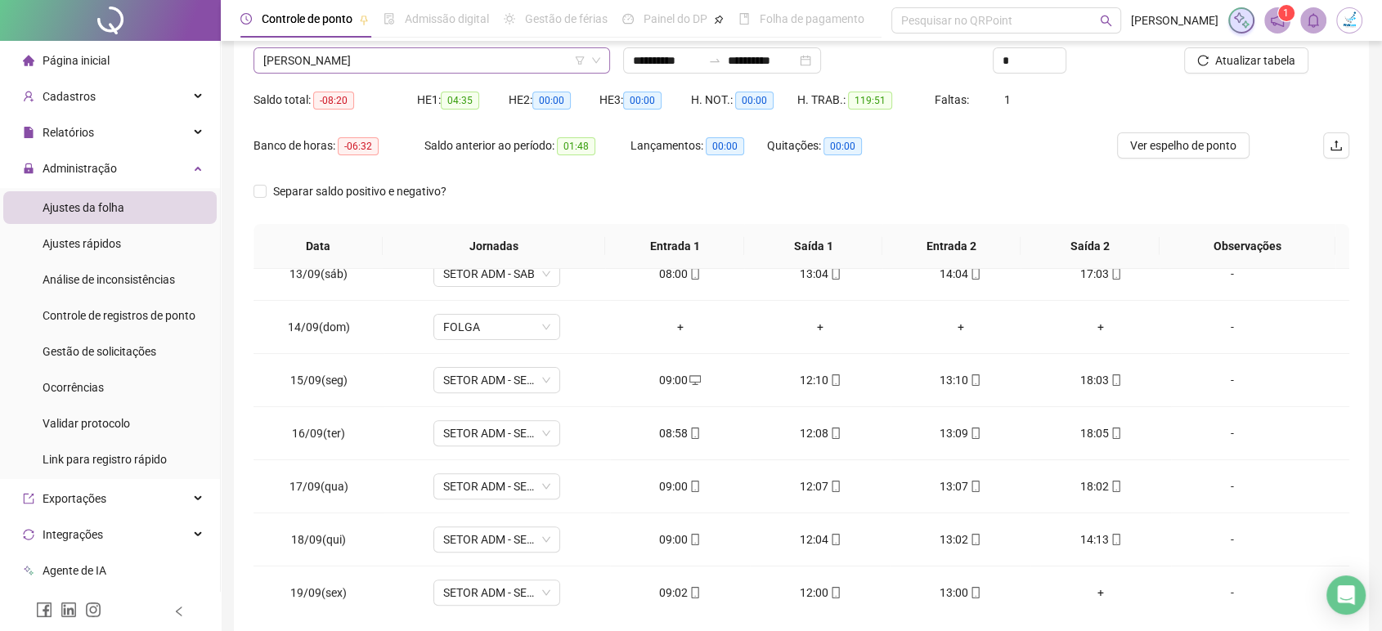
click at [438, 63] on span "[PERSON_NAME]" at bounding box center [431, 60] width 337 height 25
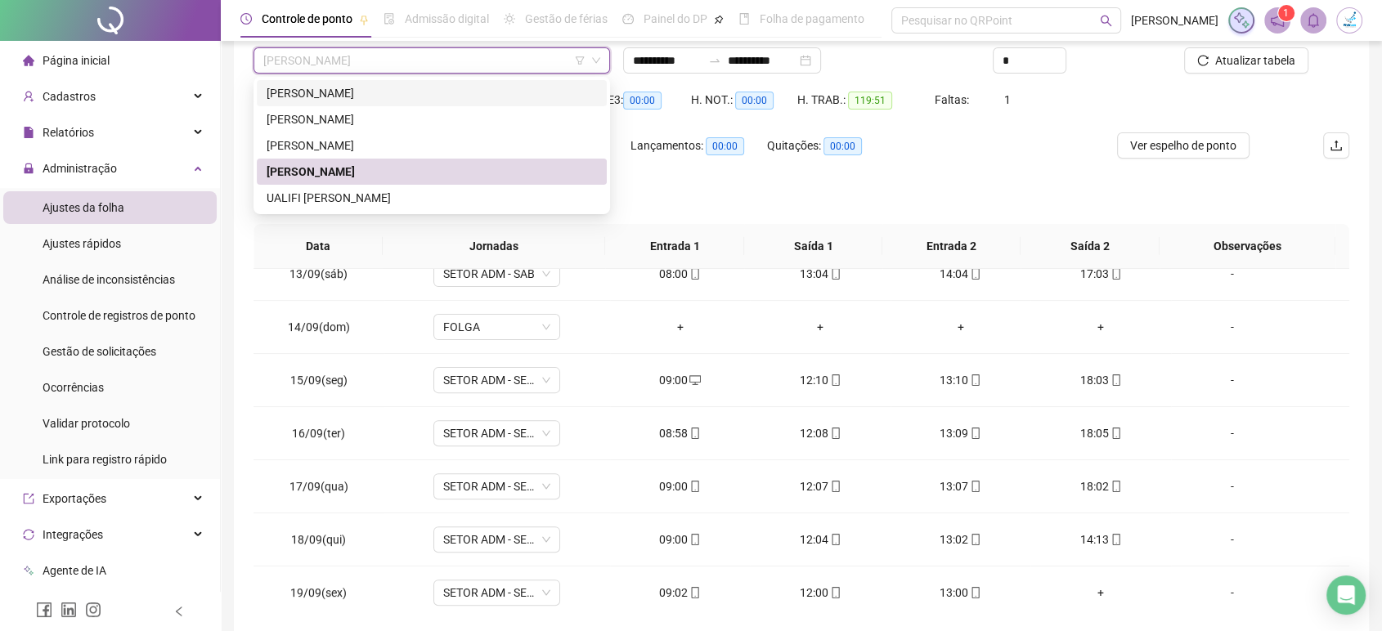
click at [429, 92] on div "[PERSON_NAME]" at bounding box center [432, 93] width 330 height 18
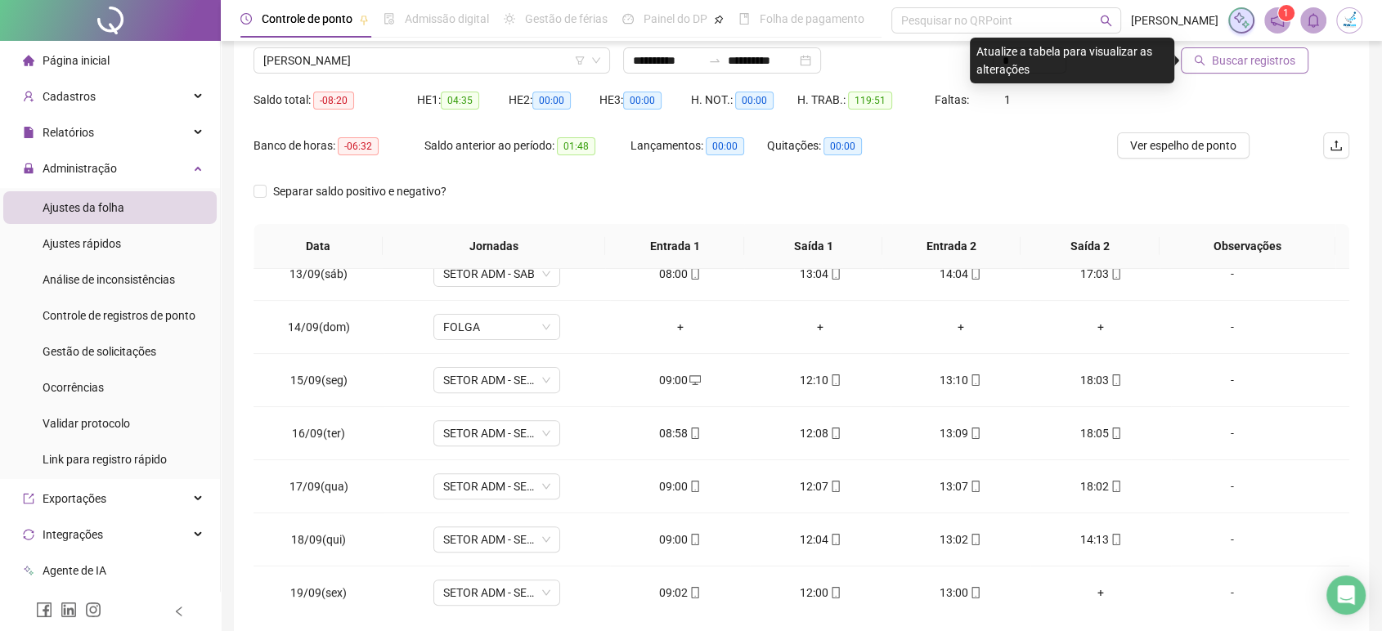
click at [1267, 65] on span "Buscar registros" at bounding box center [1253, 61] width 83 height 18
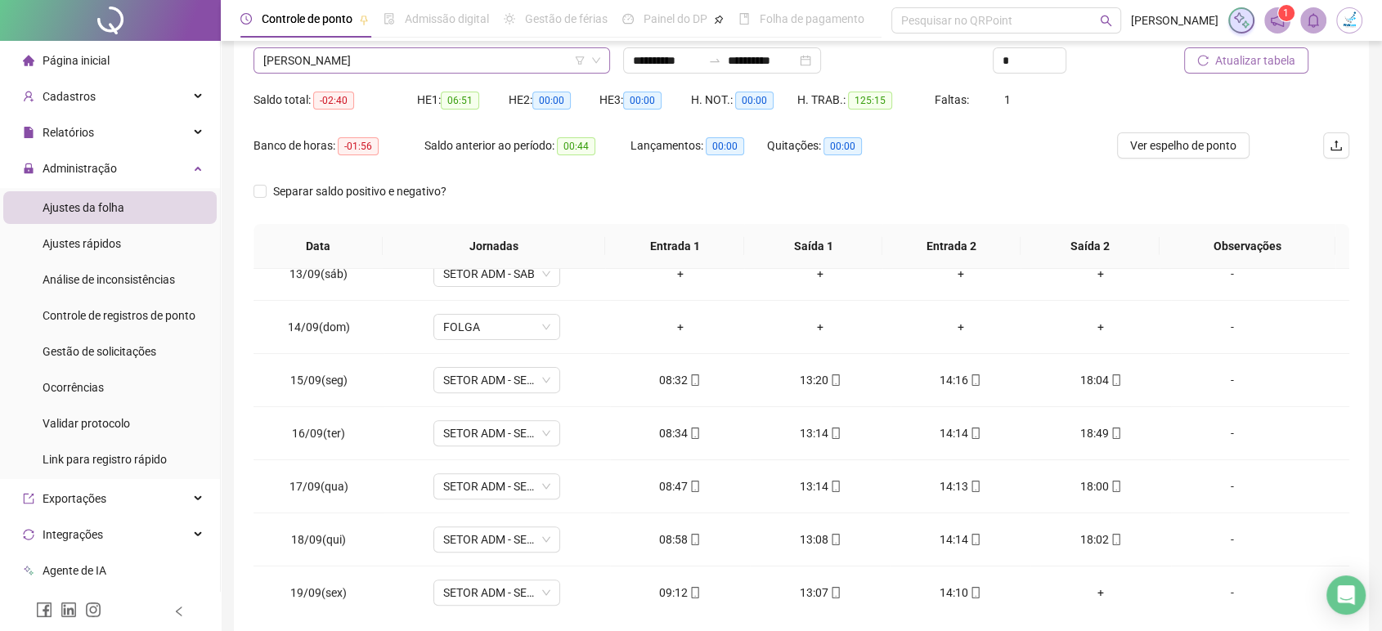
click at [462, 65] on span "[PERSON_NAME]" at bounding box center [431, 60] width 337 height 25
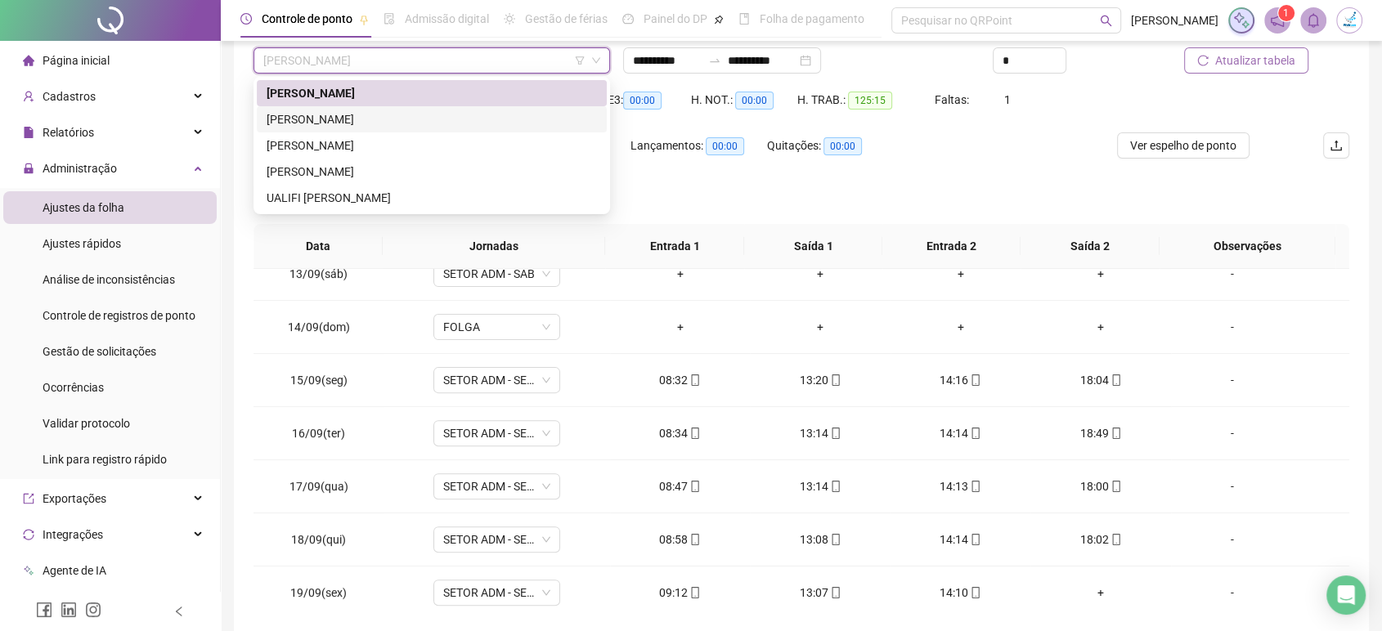
click at [436, 115] on div "[PERSON_NAME]" at bounding box center [432, 119] width 330 height 18
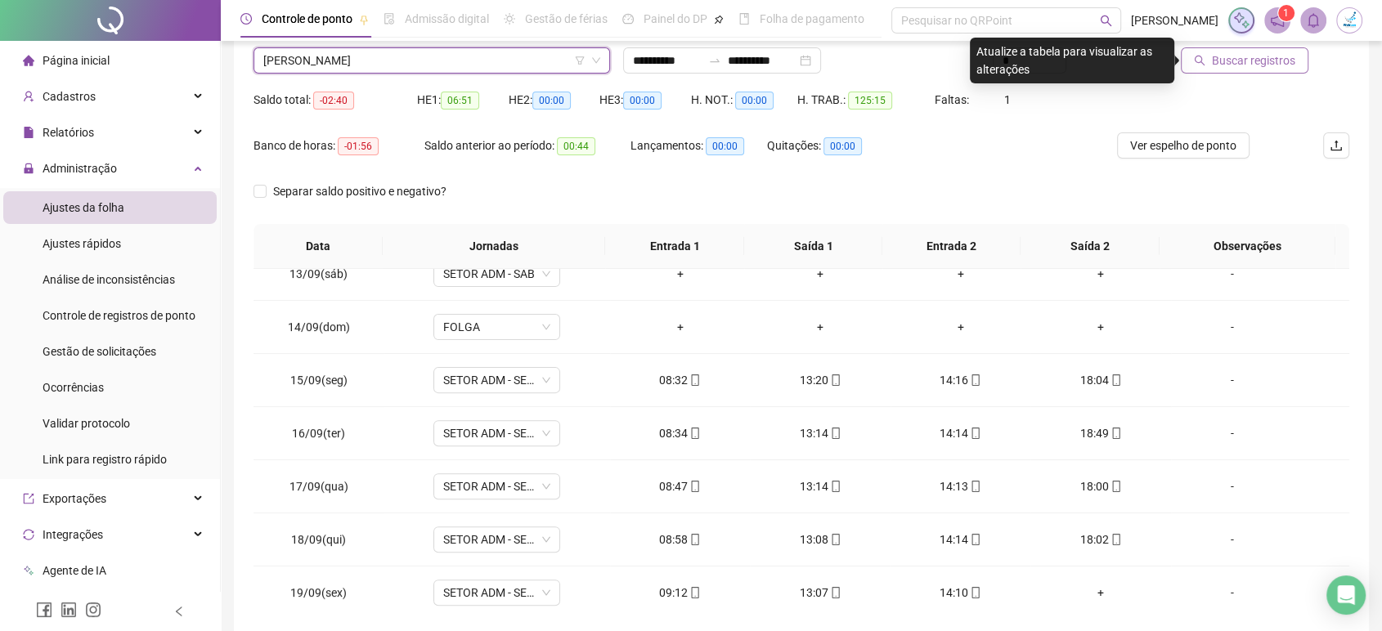
click at [1239, 65] on span "Buscar registros" at bounding box center [1253, 61] width 83 height 18
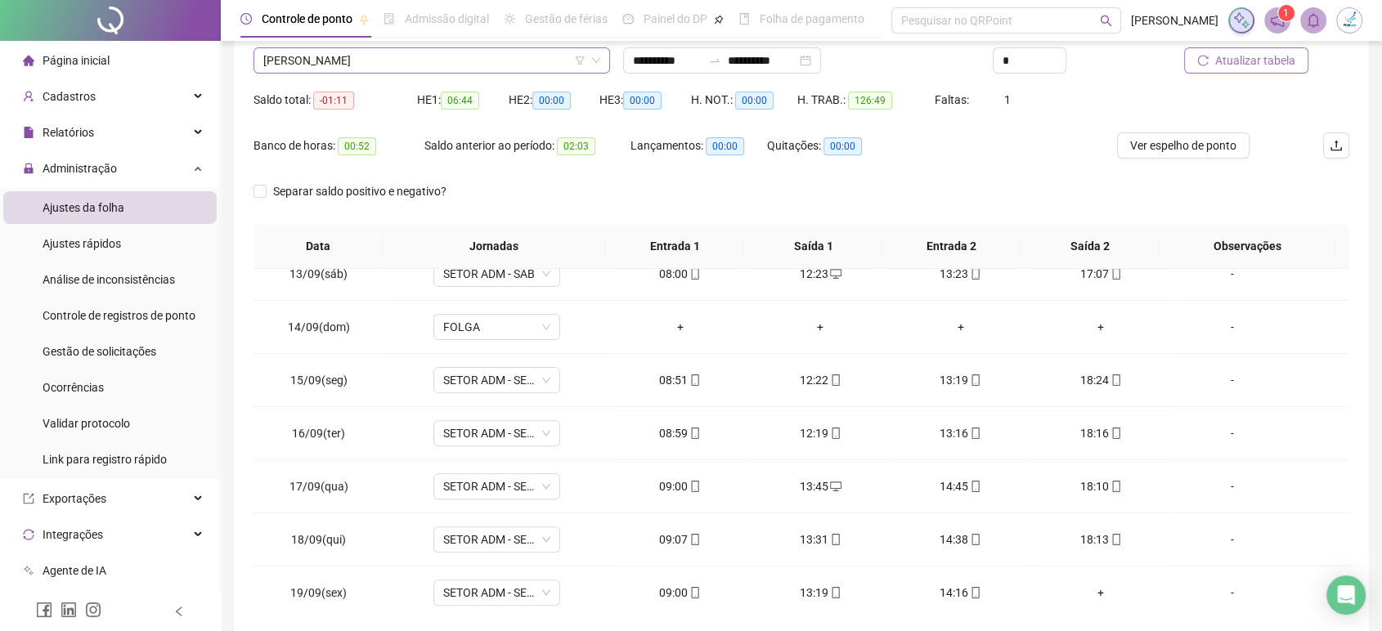
click at [446, 64] on span "[PERSON_NAME]" at bounding box center [431, 60] width 337 height 25
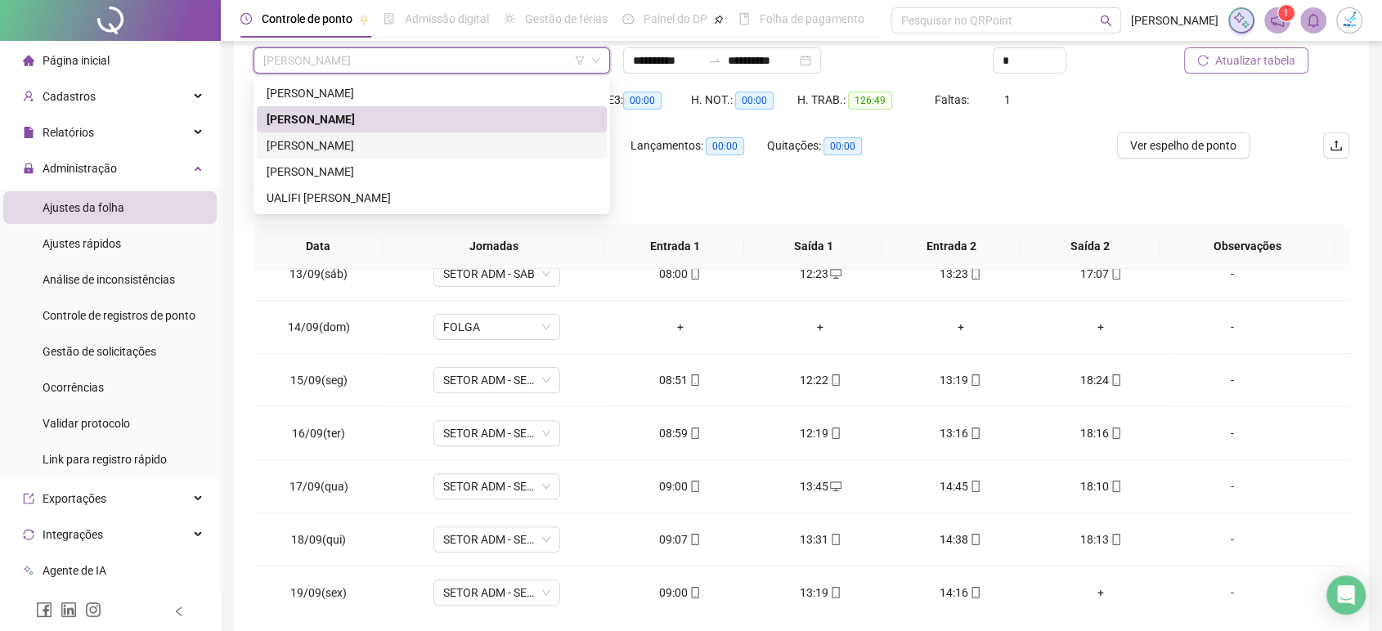
click at [408, 135] on div "[PERSON_NAME]" at bounding box center [432, 145] width 350 height 26
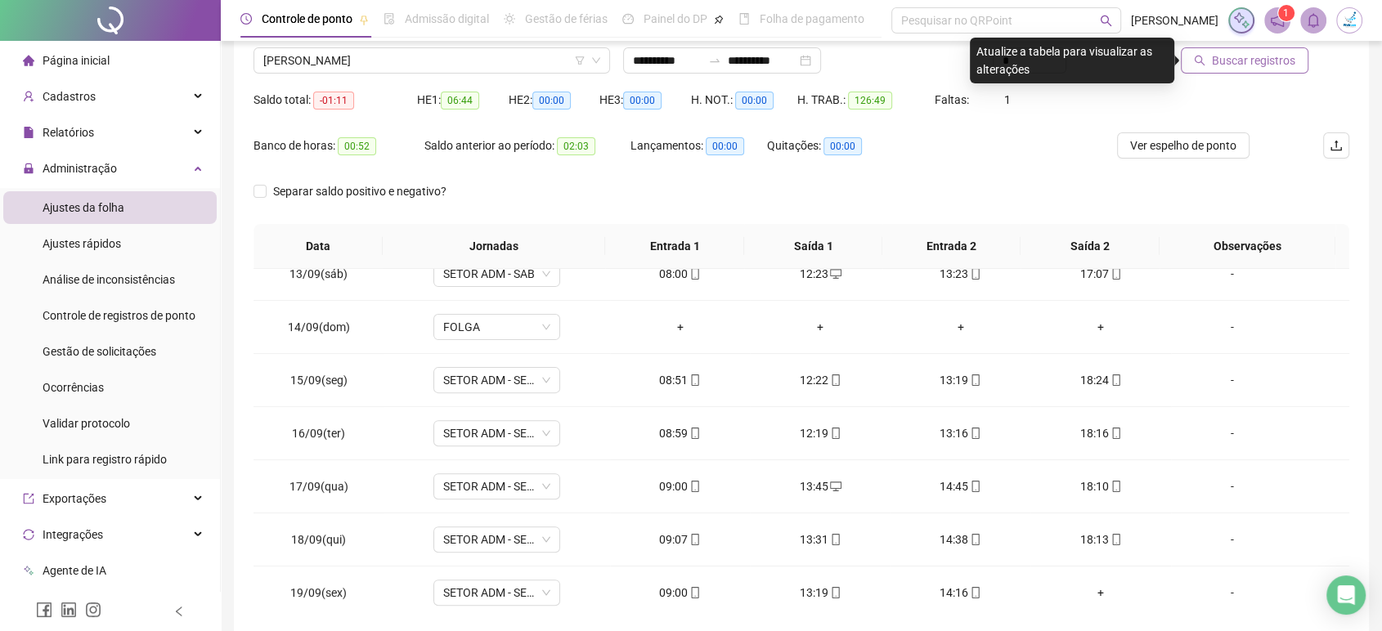
click at [1225, 60] on span "Buscar registros" at bounding box center [1253, 61] width 83 height 18
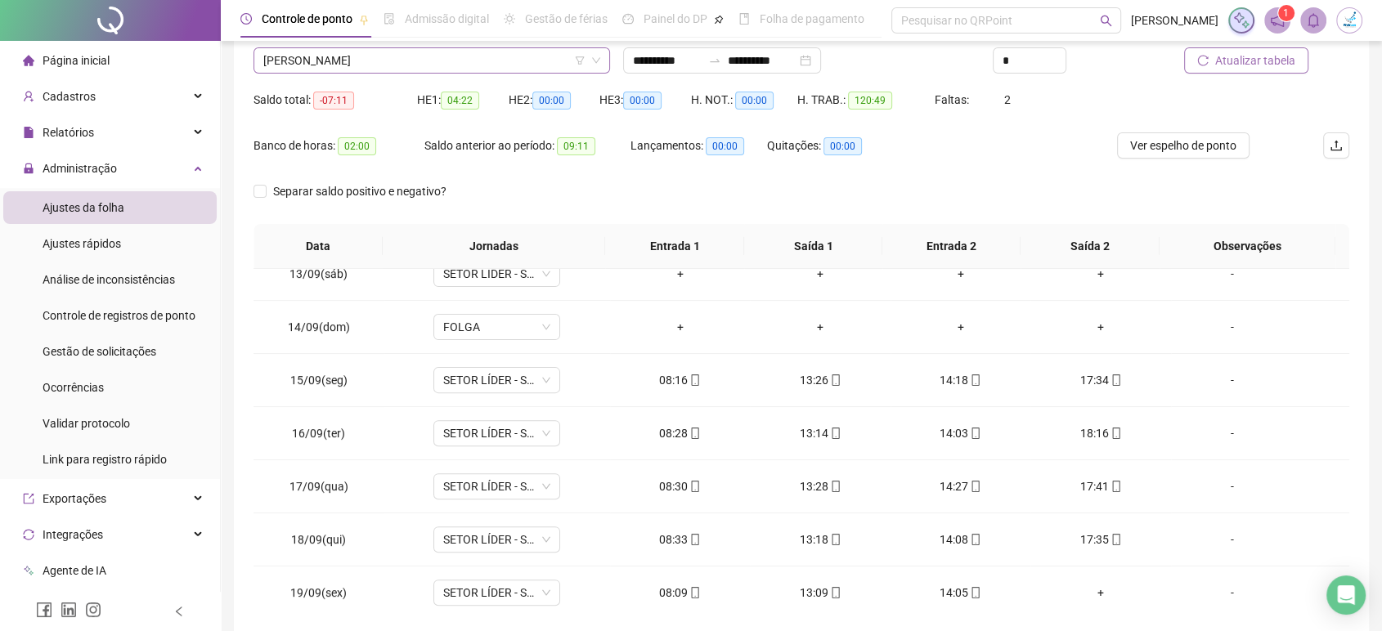
click at [424, 68] on span "[PERSON_NAME]" at bounding box center [431, 60] width 337 height 25
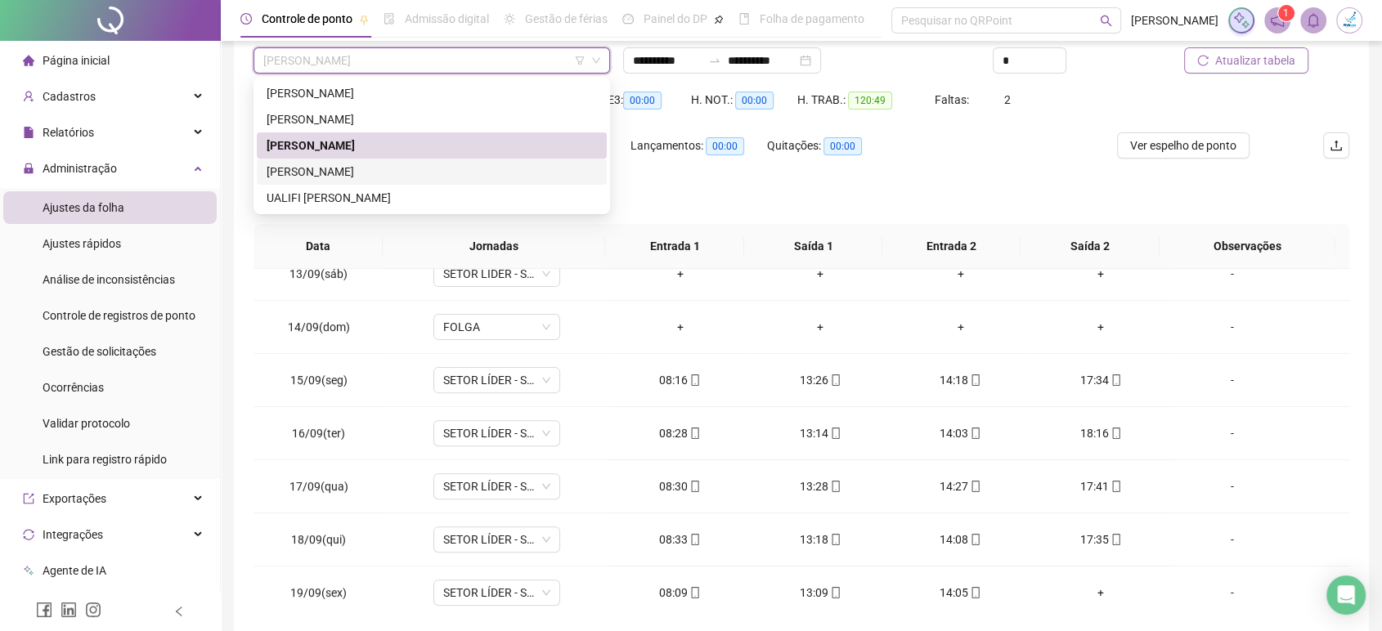
click at [384, 167] on div "[PERSON_NAME]" at bounding box center [432, 172] width 330 height 18
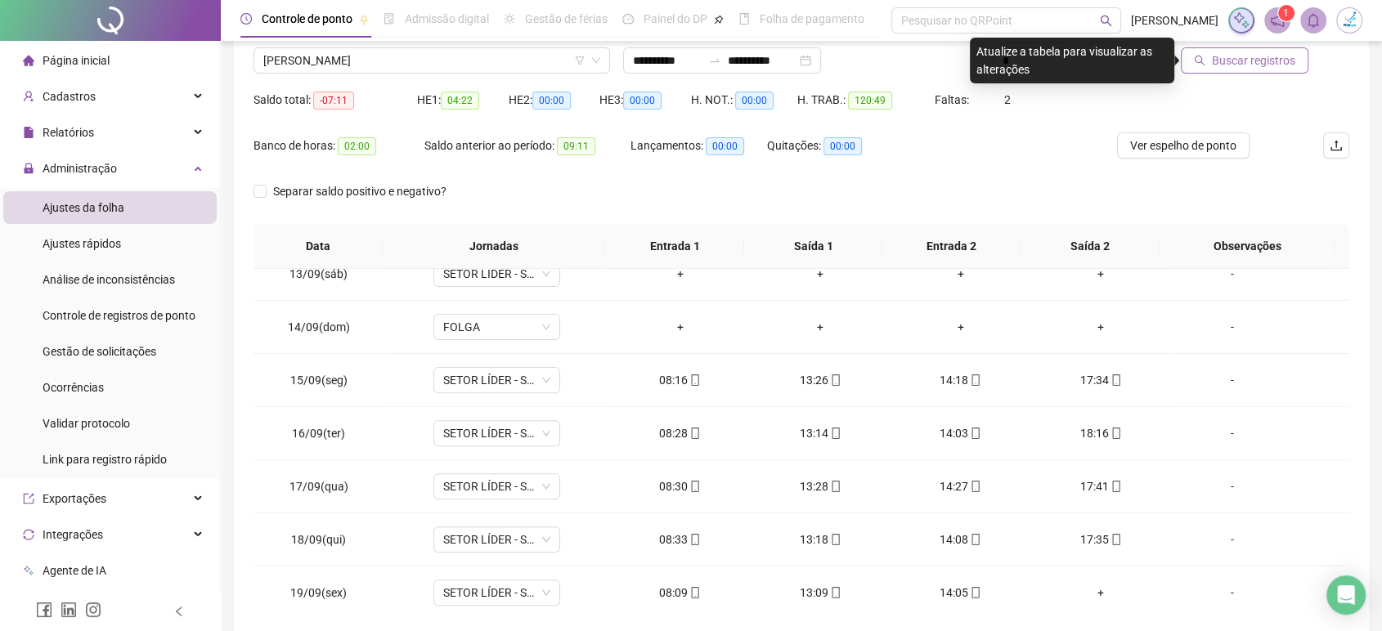
click at [1239, 62] on span "Buscar registros" at bounding box center [1253, 61] width 83 height 18
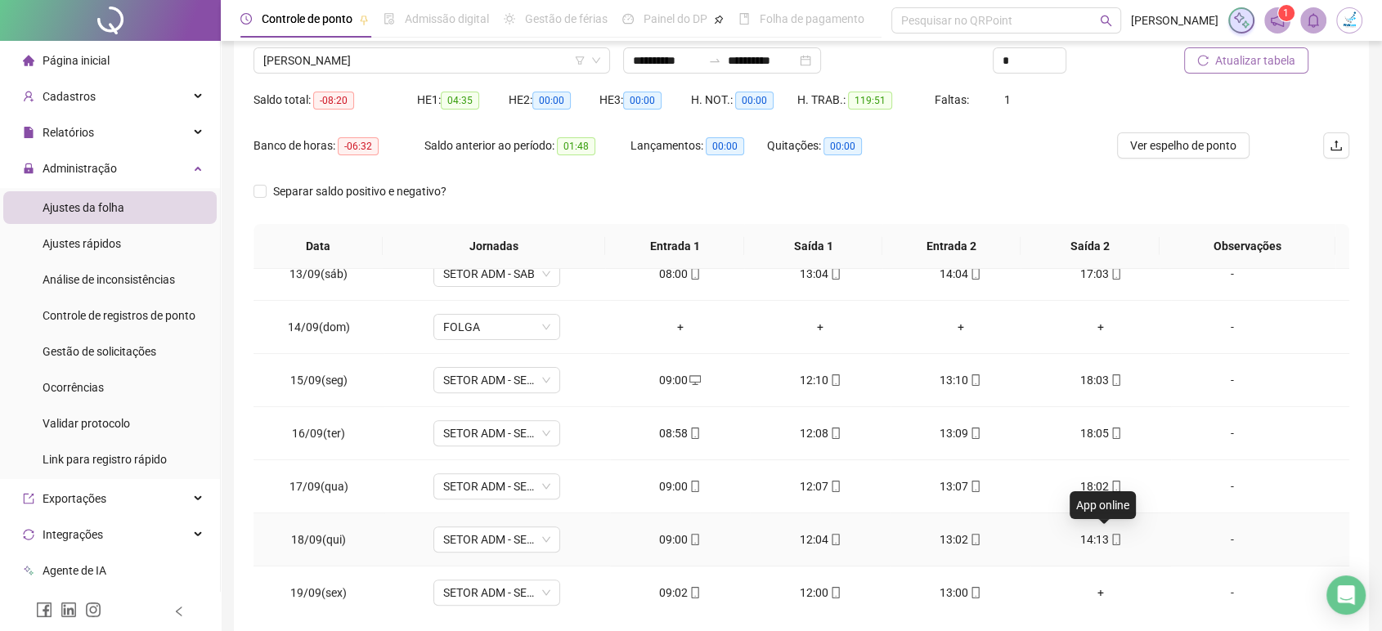
click at [1092, 539] on div "14:13" at bounding box center [1100, 540] width 114 height 18
type input "**********"
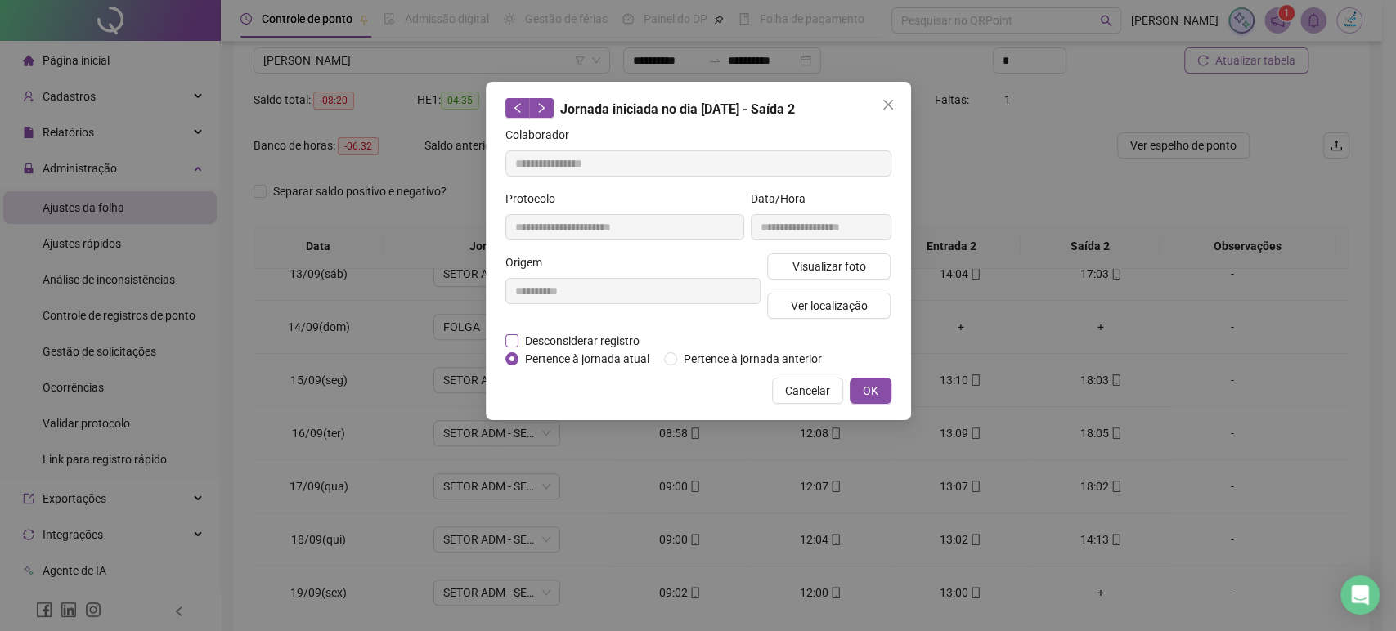
click at [589, 341] on span "Desconsiderar registro" at bounding box center [582, 341] width 128 height 18
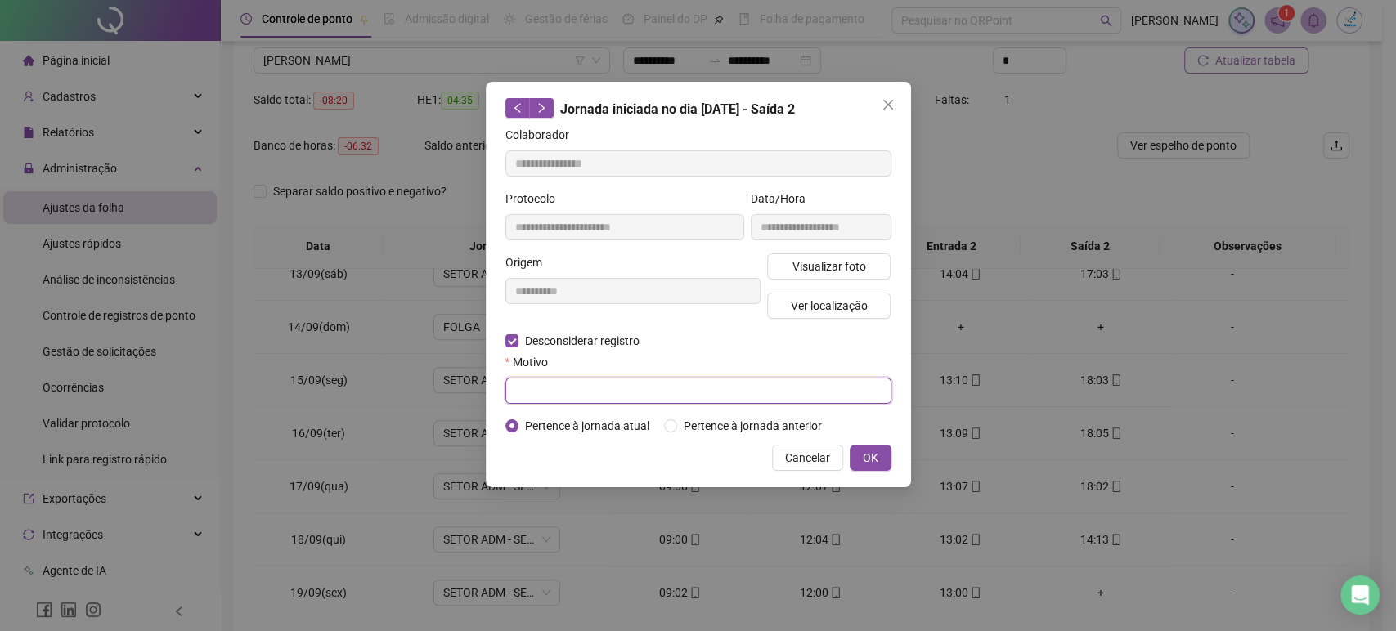
click at [595, 382] on input "text" at bounding box center [698, 391] width 386 height 26
type input "*"
click at [878, 460] on button "OK" at bounding box center [870, 458] width 42 height 26
click at [881, 446] on div "**********" at bounding box center [698, 315] width 1396 height 631
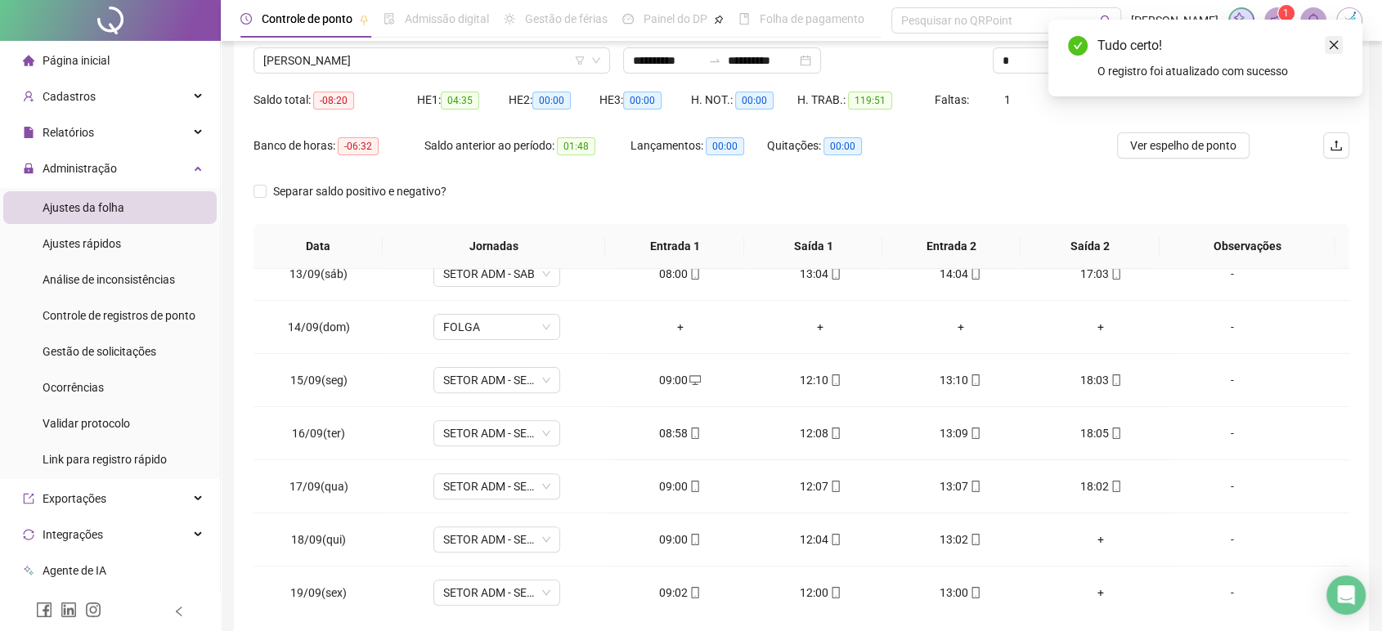
click at [1335, 47] on icon "close" at bounding box center [1333, 44] width 11 height 11
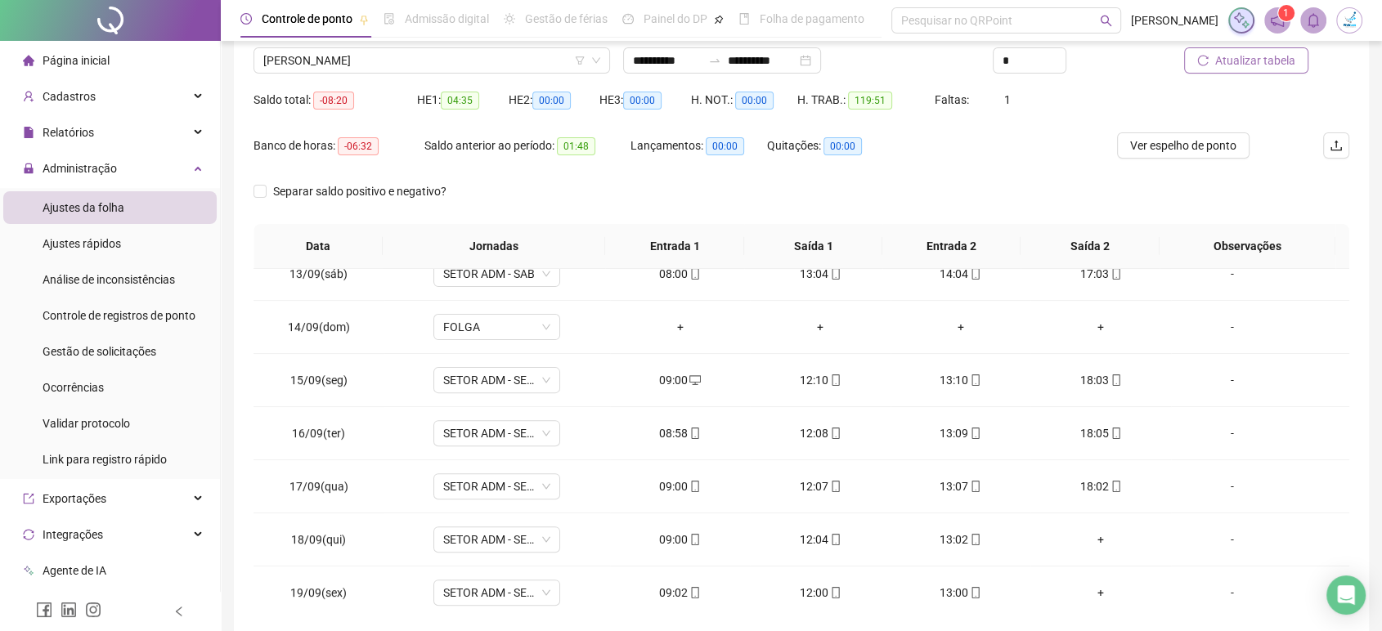
click at [1278, 66] on span "Atualizar tabela" at bounding box center [1255, 61] width 80 height 18
click at [1090, 533] on div "+" at bounding box center [1100, 540] width 114 height 18
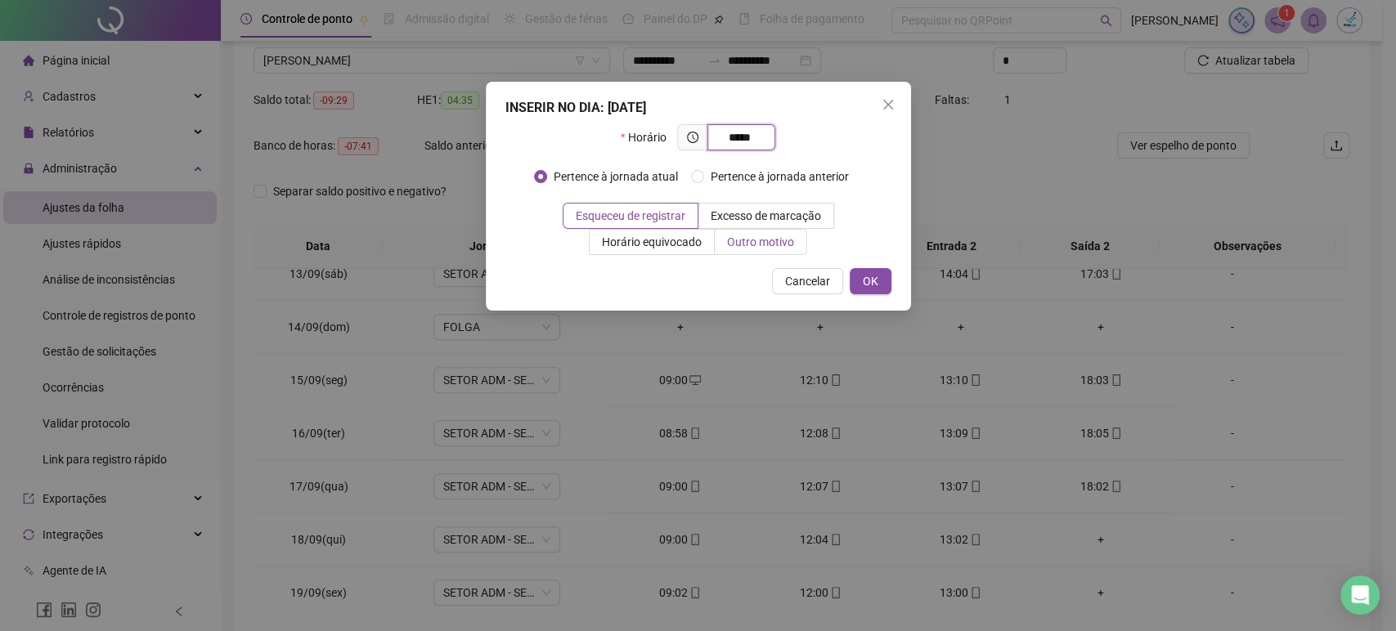
type input "*****"
click at [775, 247] on span "Outro motivo" at bounding box center [760, 241] width 67 height 13
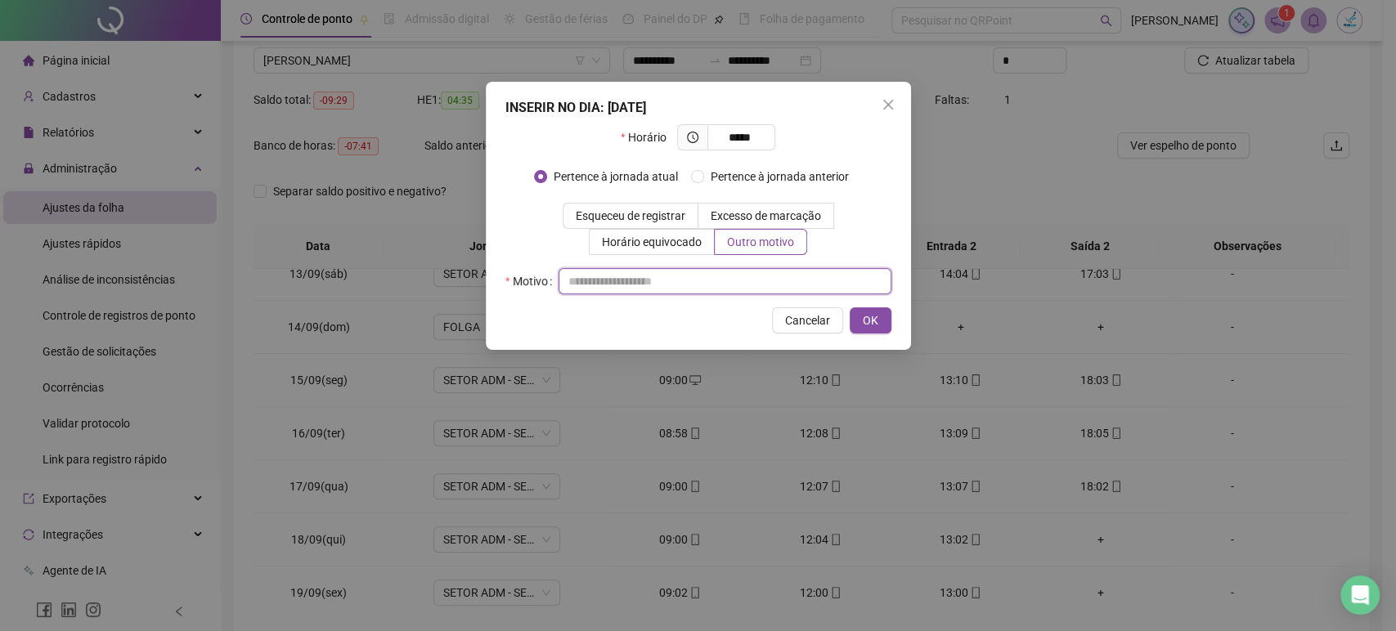
click at [748, 278] on input "text" at bounding box center [724, 281] width 333 height 26
type input "**********"
click at [875, 319] on span "OK" at bounding box center [871, 320] width 16 height 18
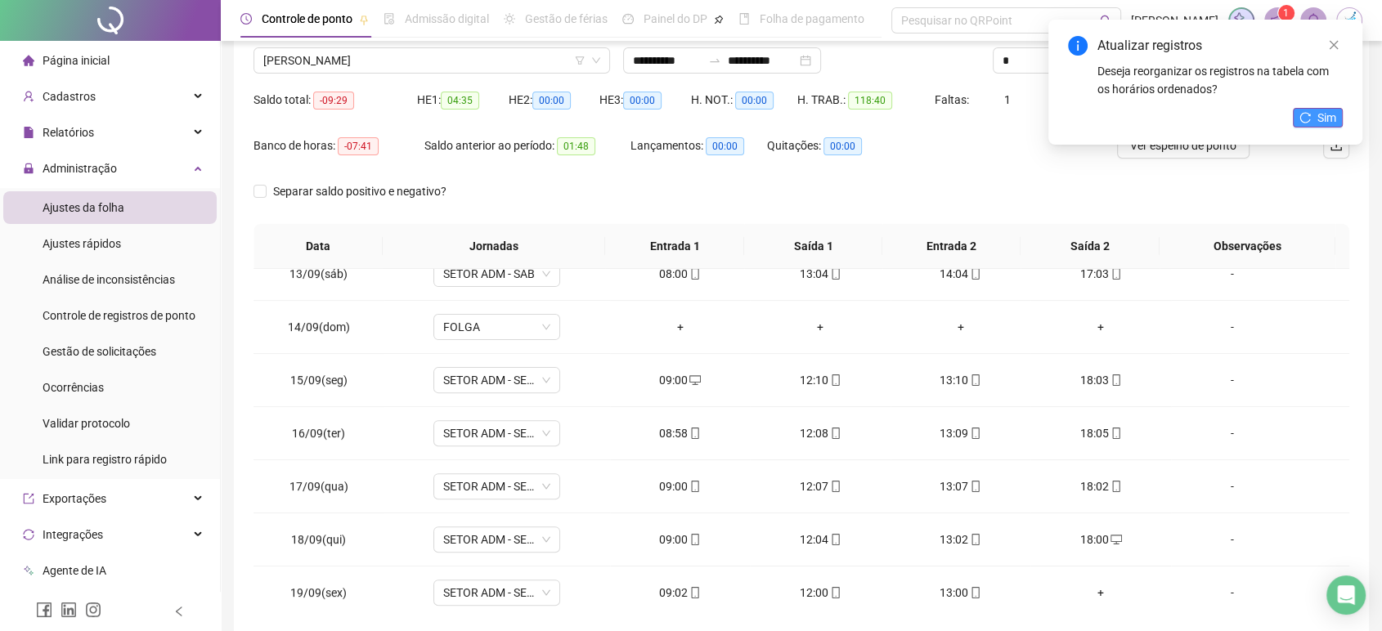
click at [1313, 116] on button "Sim" at bounding box center [1318, 118] width 50 height 20
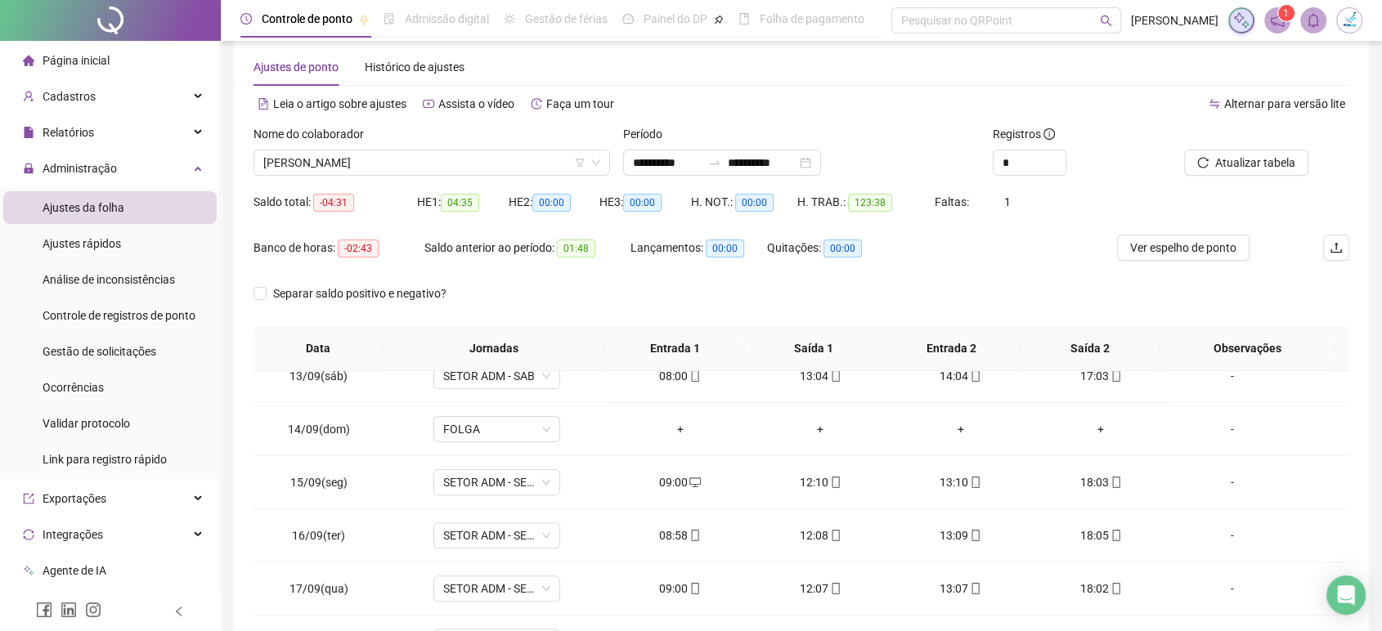
scroll to position [22, 0]
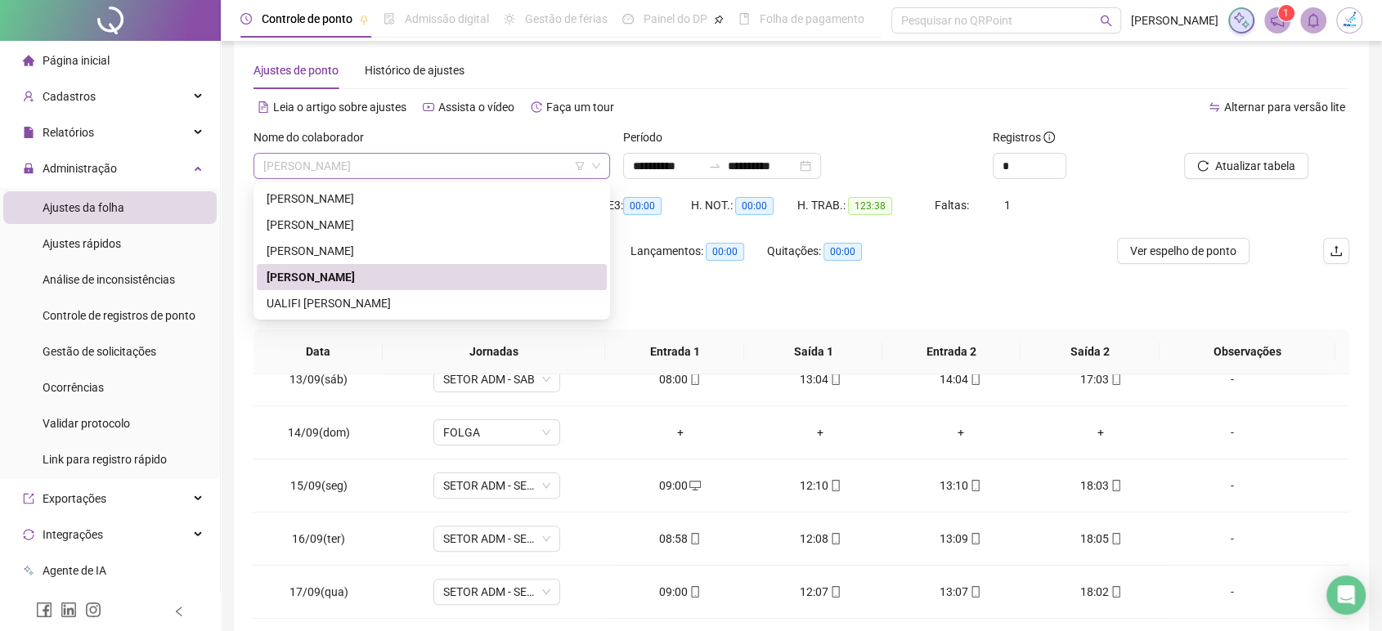
click at [441, 173] on span "[PERSON_NAME]" at bounding box center [431, 166] width 337 height 25
click at [360, 198] on div "[PERSON_NAME]" at bounding box center [432, 199] width 330 height 18
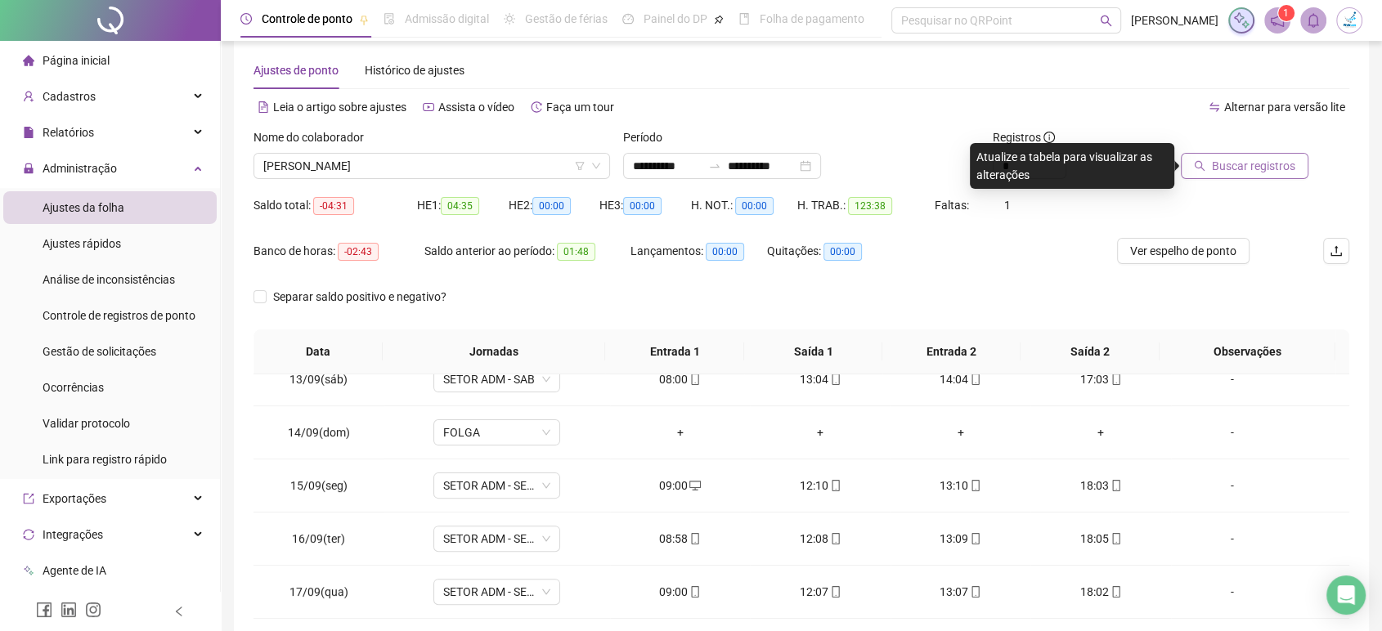
click at [1257, 162] on span "Buscar registros" at bounding box center [1253, 166] width 83 height 18
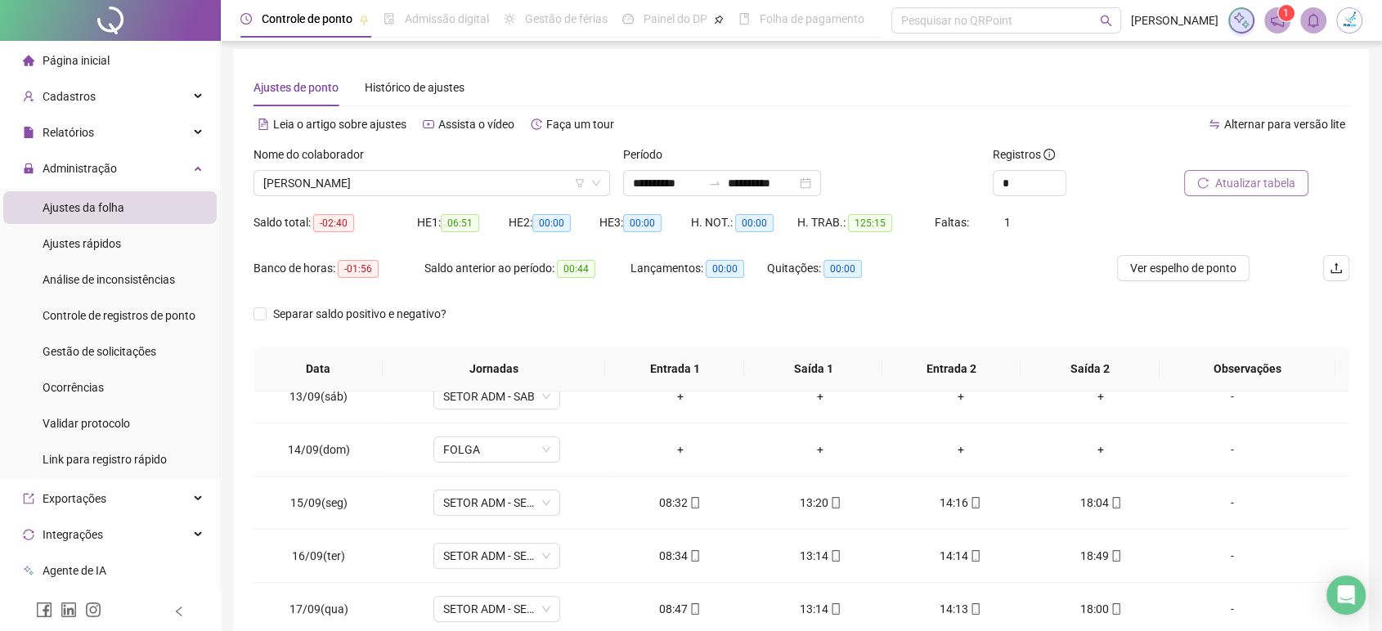
scroll to position [0, 0]
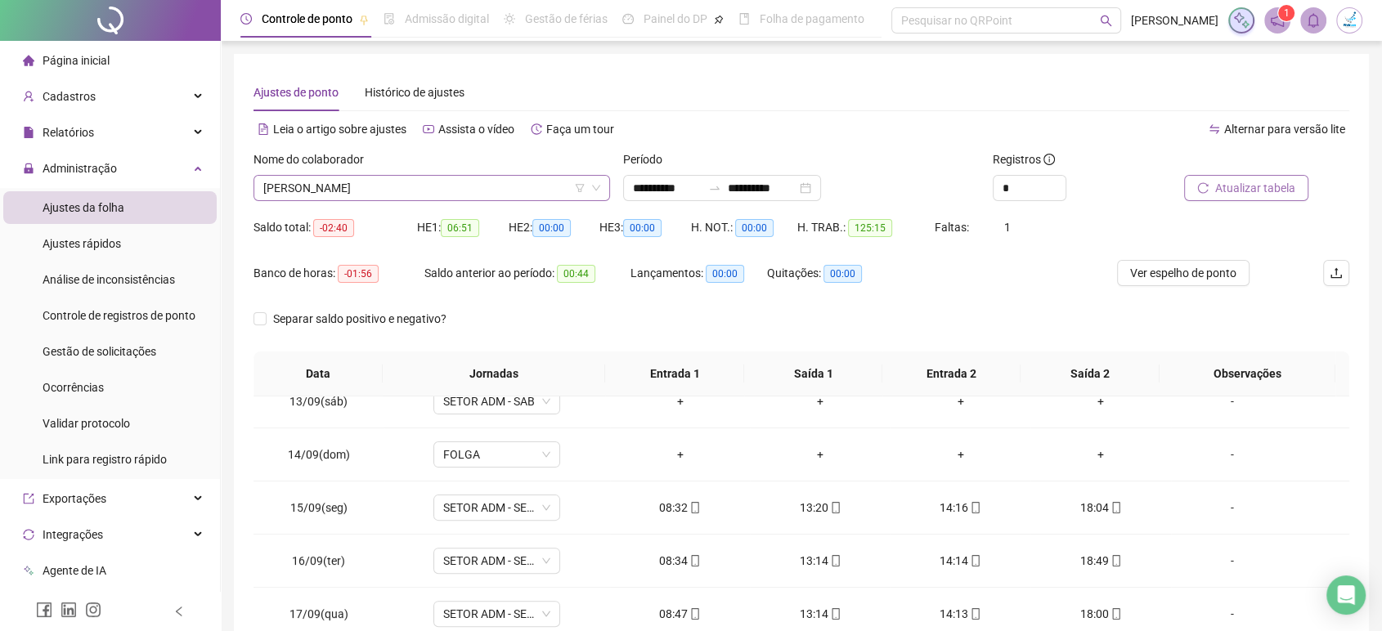
click at [435, 188] on span "[PERSON_NAME]" at bounding box center [431, 188] width 337 height 25
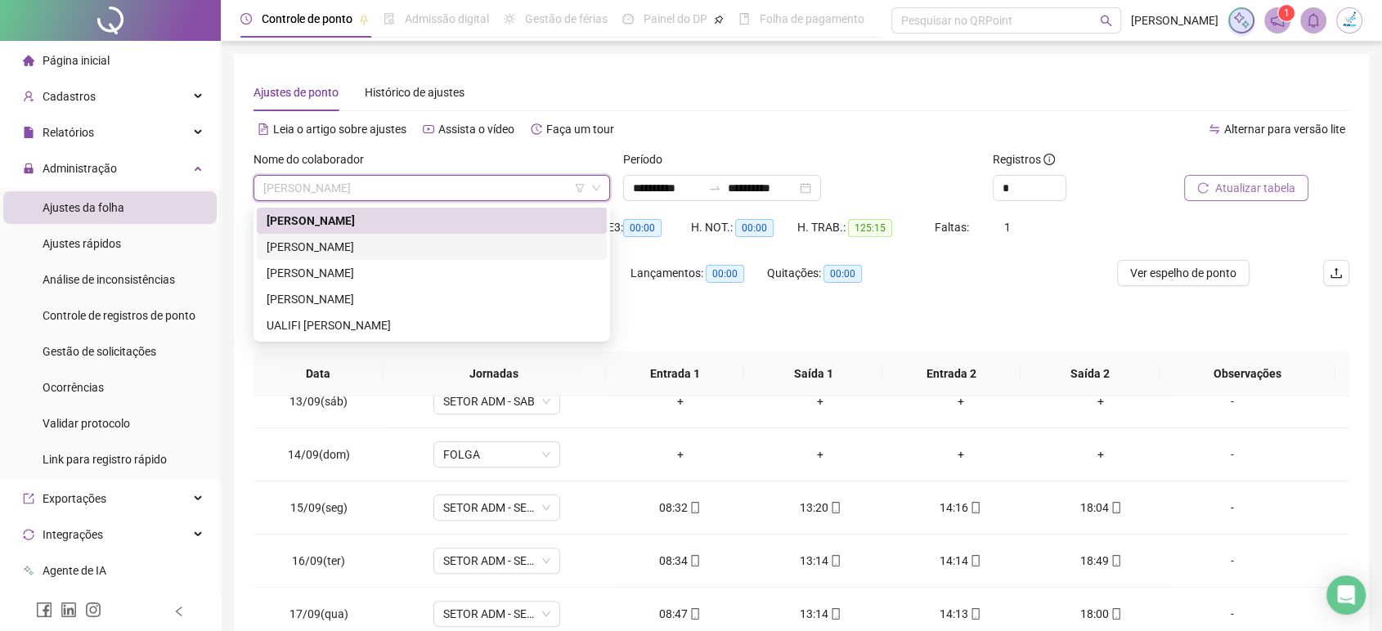
click at [415, 244] on div "[PERSON_NAME]" at bounding box center [432, 247] width 330 height 18
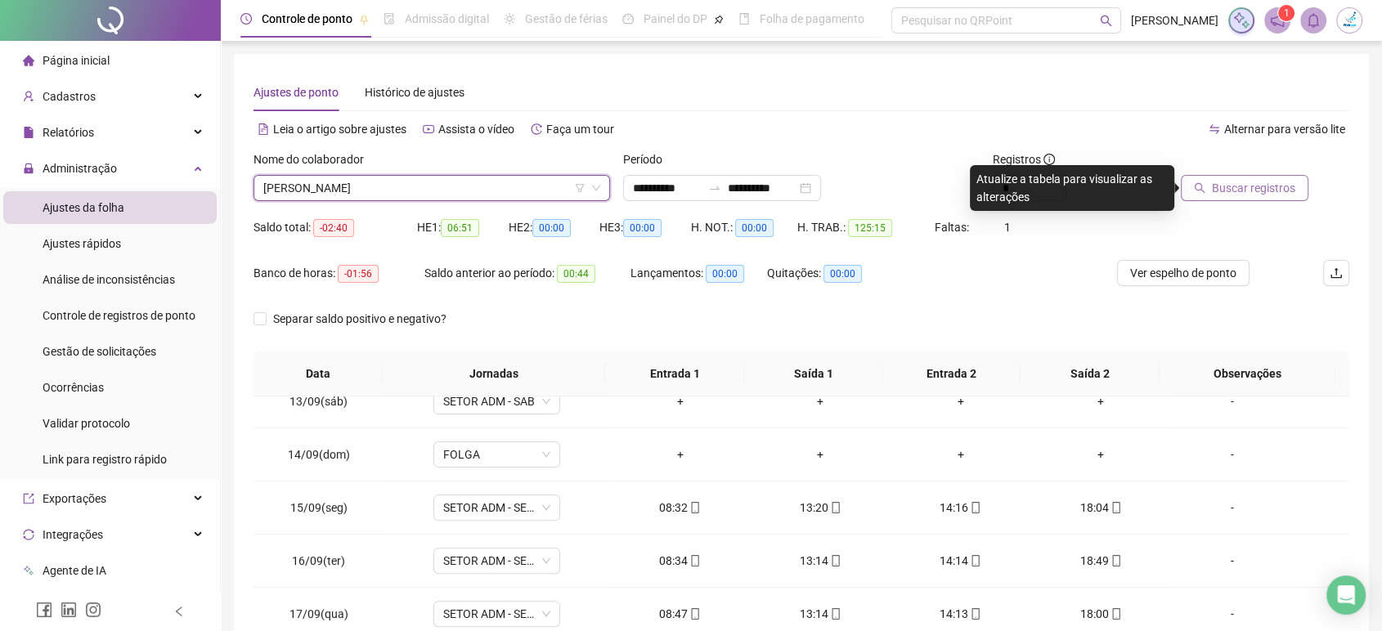
click at [1275, 185] on span "Buscar registros" at bounding box center [1253, 188] width 83 height 18
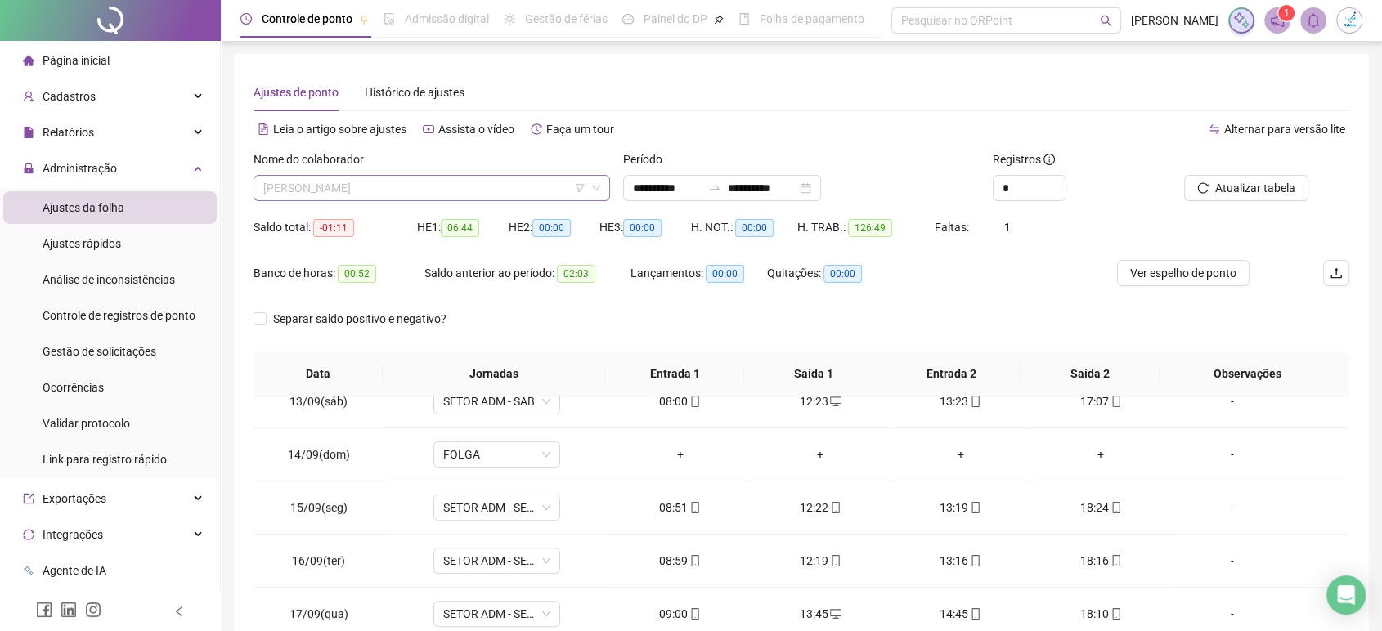
click at [435, 187] on span "[PERSON_NAME]" at bounding box center [431, 188] width 337 height 25
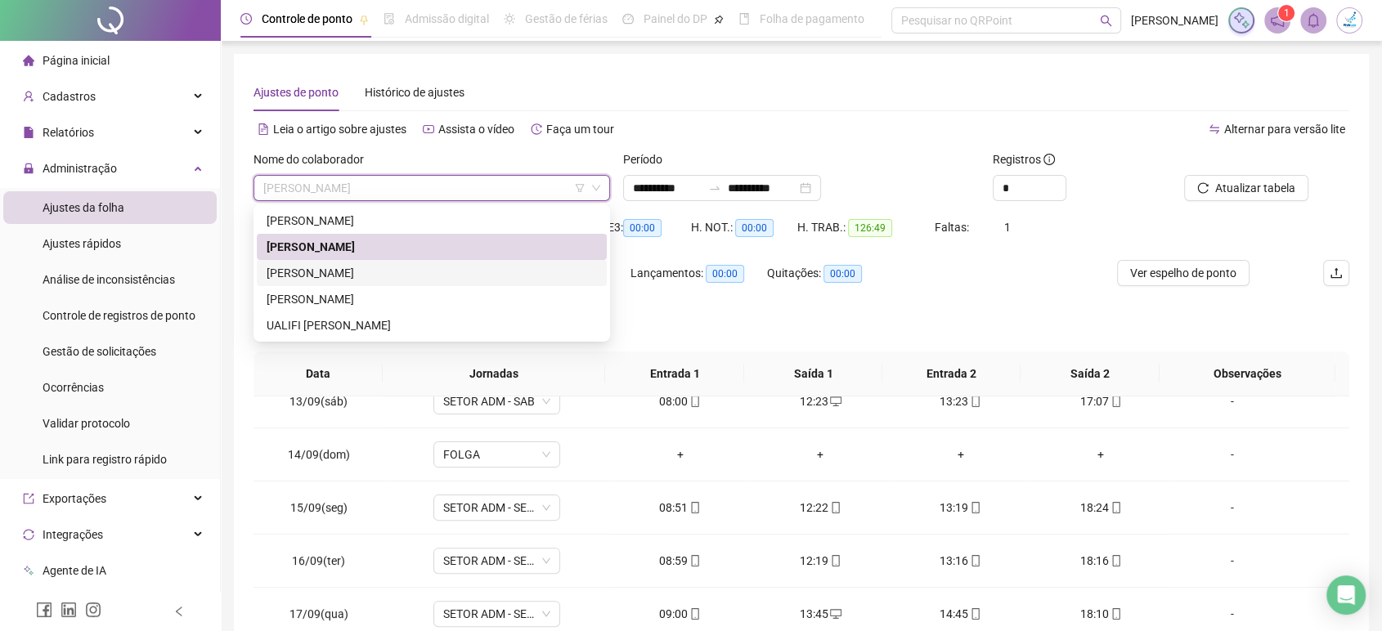
click at [446, 261] on div "[PERSON_NAME]" at bounding box center [432, 273] width 350 height 26
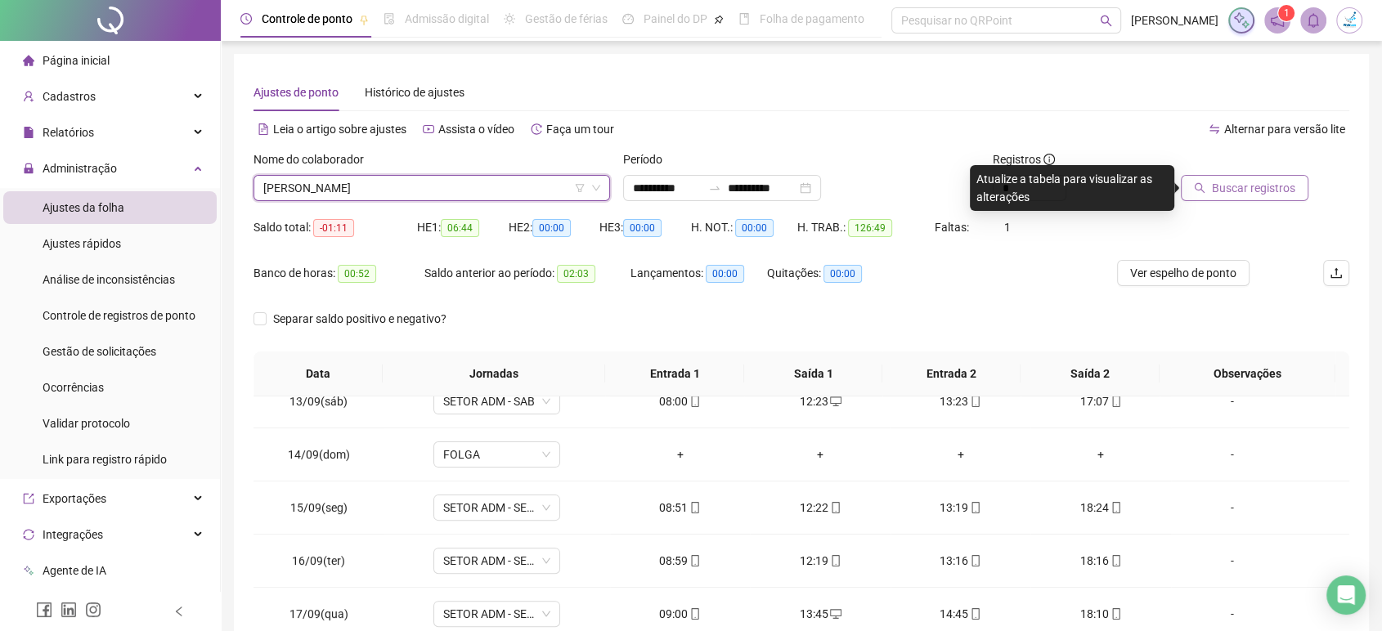
click at [1269, 183] on span "Buscar registros" at bounding box center [1253, 188] width 83 height 18
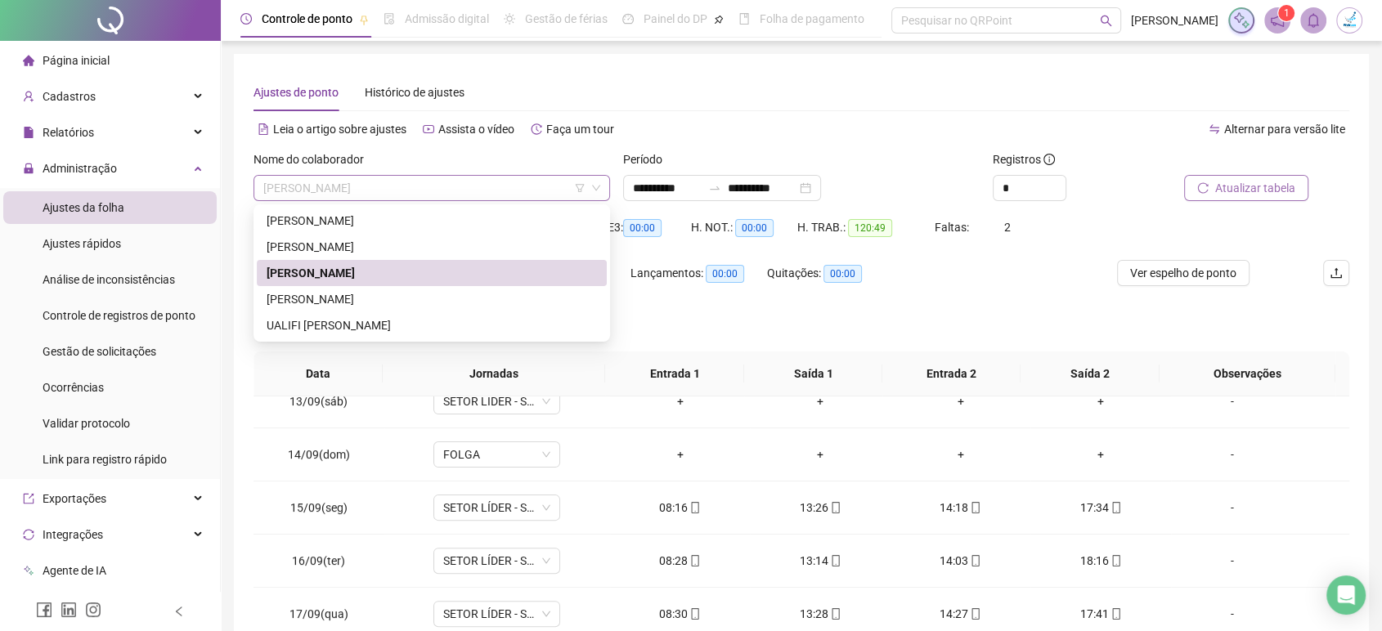
click at [440, 196] on span "[PERSON_NAME]" at bounding box center [431, 188] width 337 height 25
click at [374, 293] on div "[PERSON_NAME]" at bounding box center [432, 299] width 330 height 18
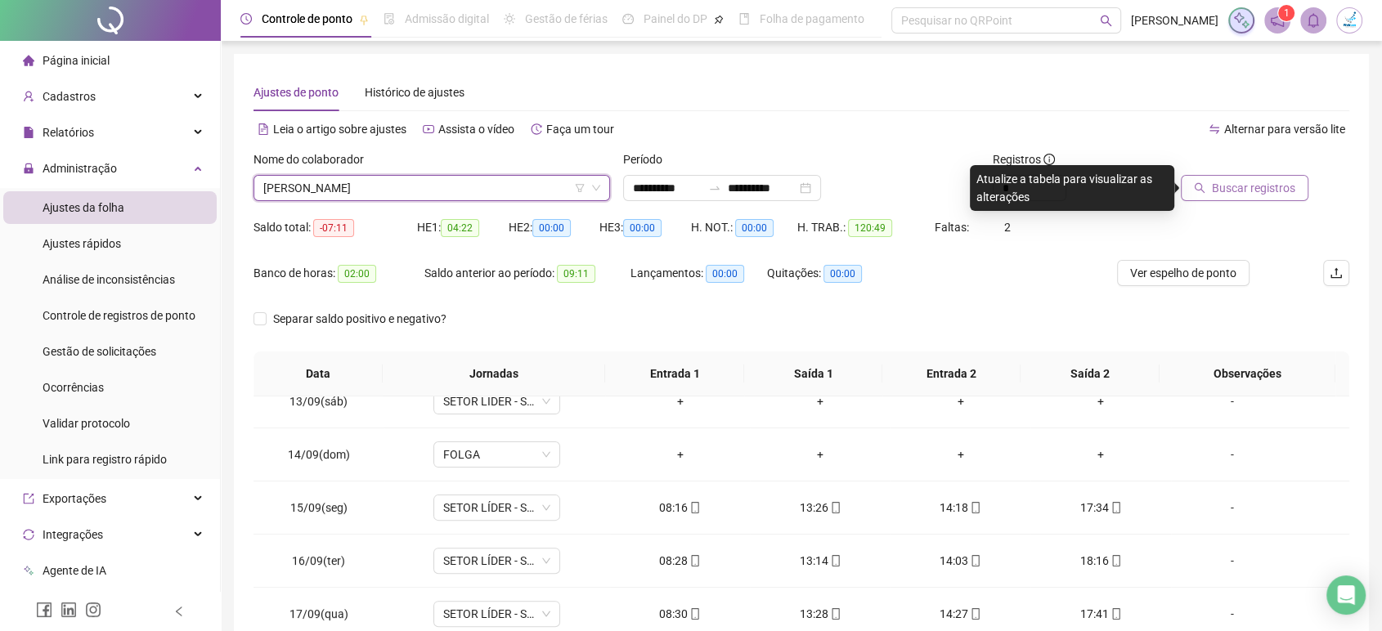
click at [1275, 201] on div "Buscar registros" at bounding box center [1263, 182] width 185 height 64
click at [1276, 193] on span "Buscar registros" at bounding box center [1253, 188] width 83 height 18
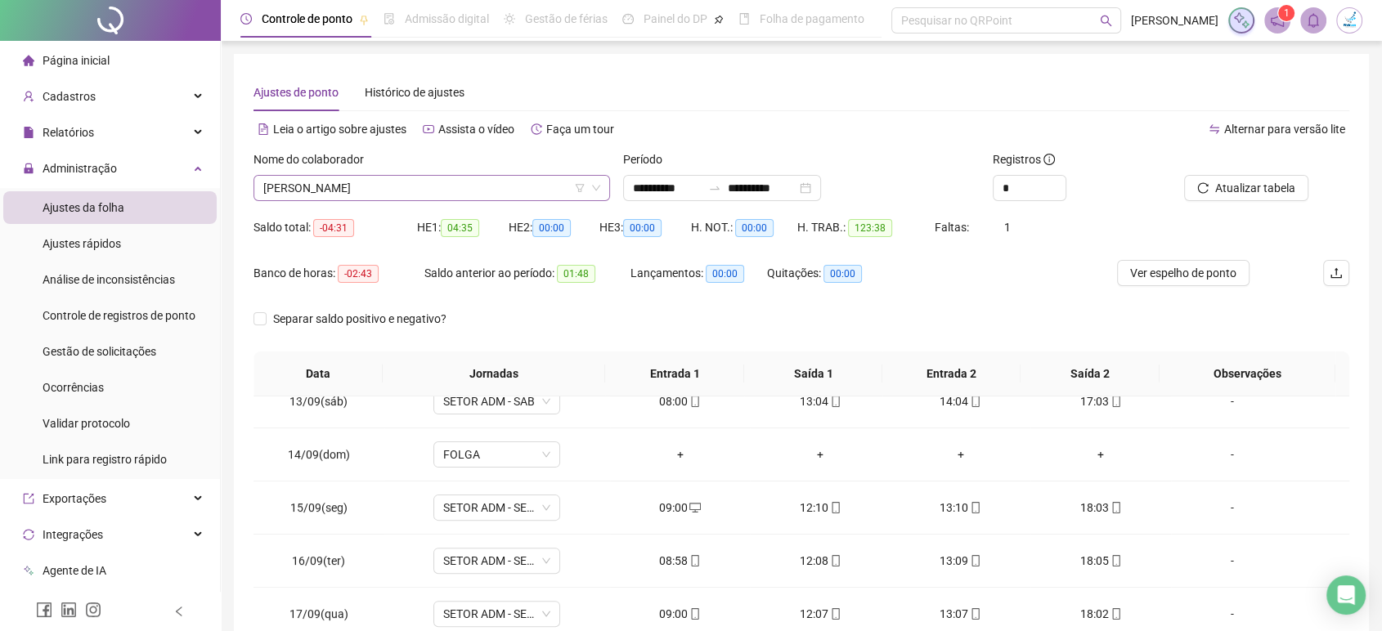
click at [430, 187] on span "[PERSON_NAME]" at bounding box center [431, 188] width 337 height 25
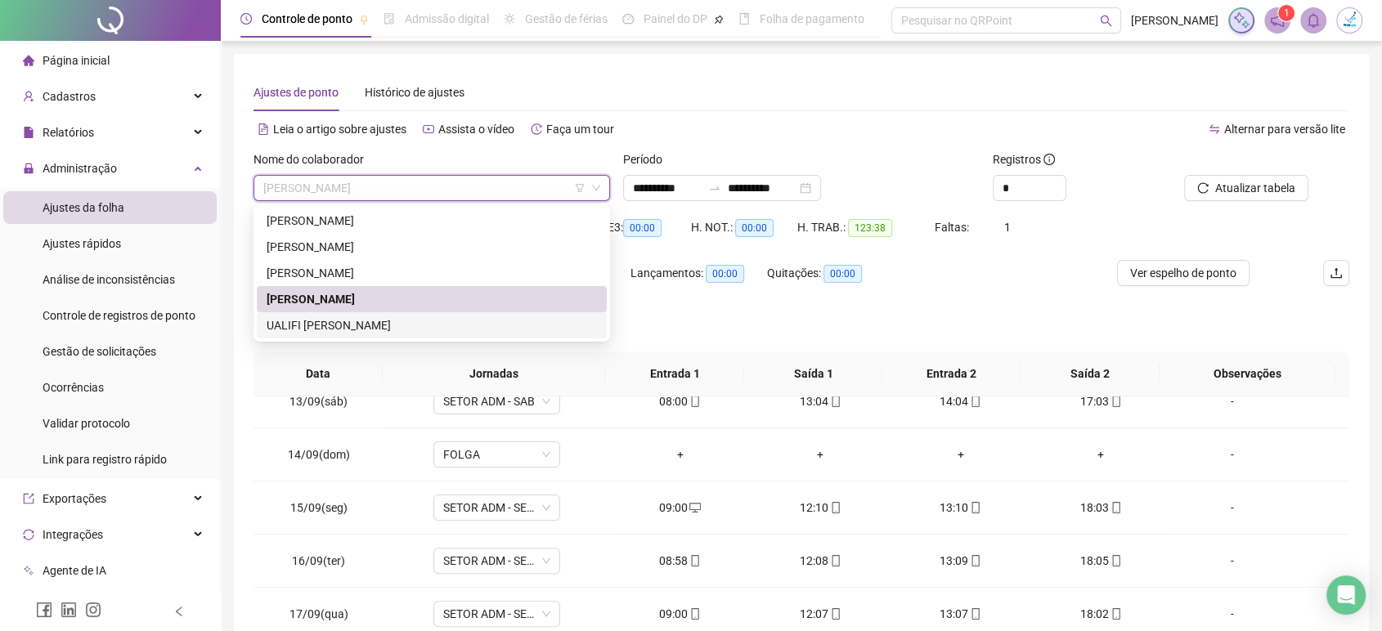
click at [412, 324] on div "UALIFI [PERSON_NAME]" at bounding box center [432, 325] width 330 height 18
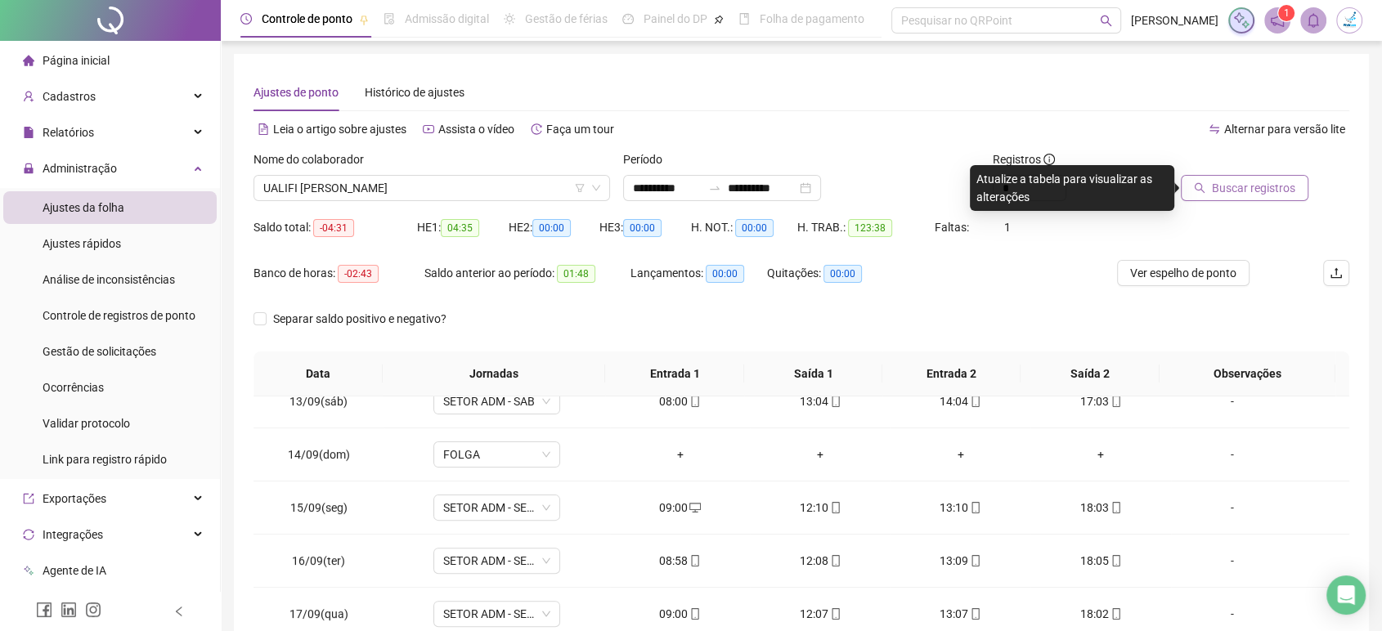
click at [1256, 194] on span "Buscar registros" at bounding box center [1253, 188] width 83 height 18
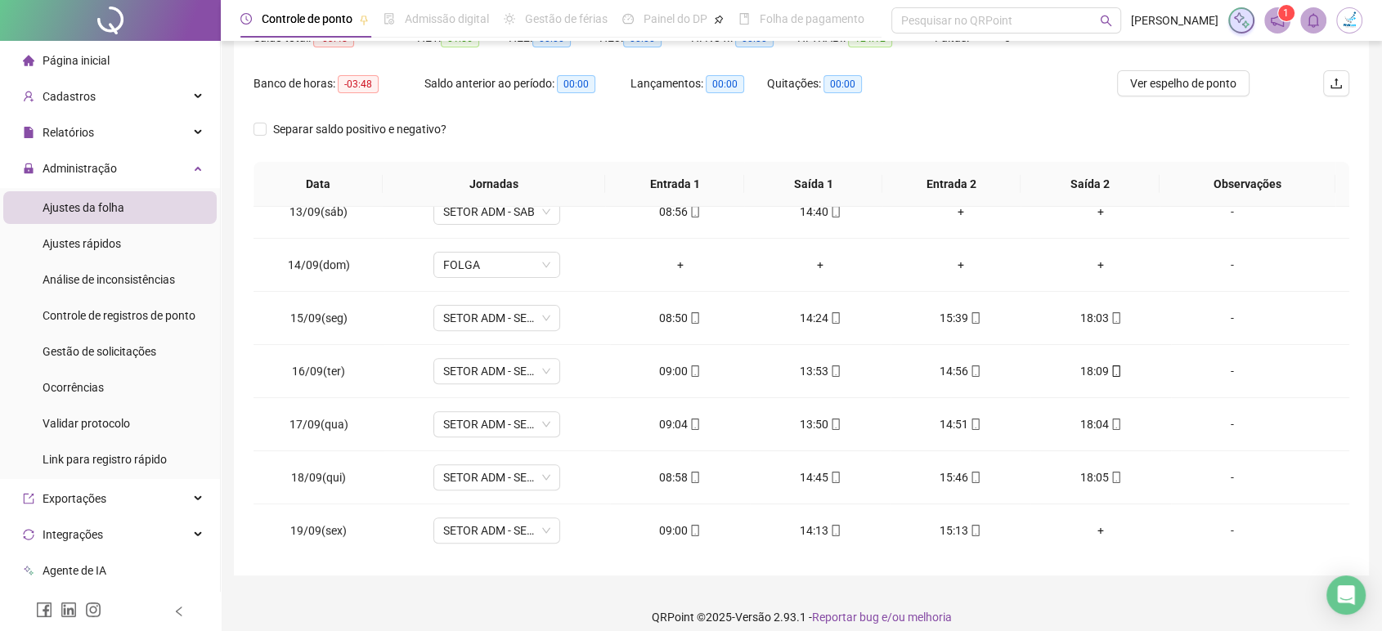
scroll to position [204, 0]
